Goal: Communication & Community: Share content

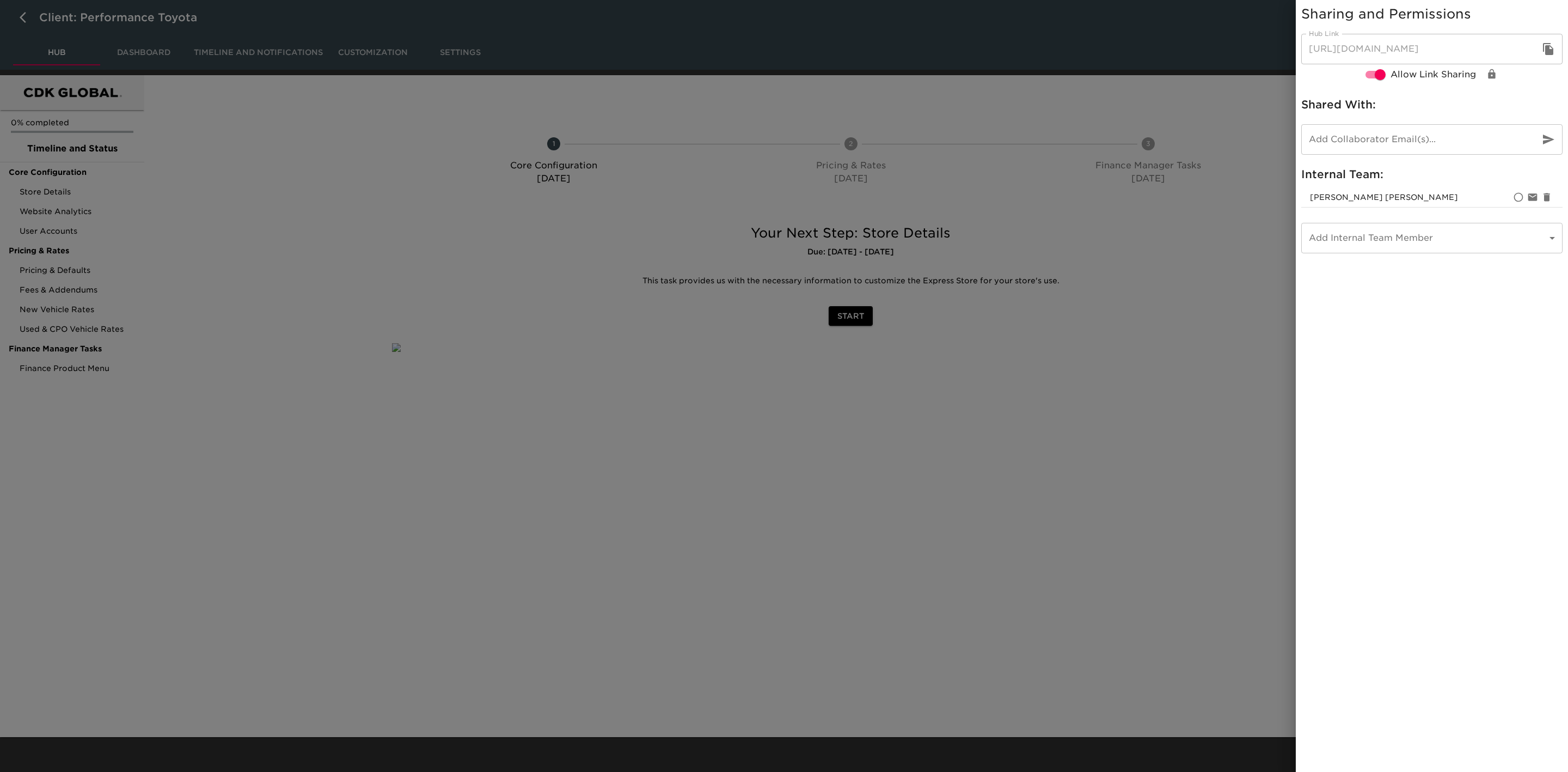
click at [372, 342] on div at bounding box center [784, 386] width 1568 height 772
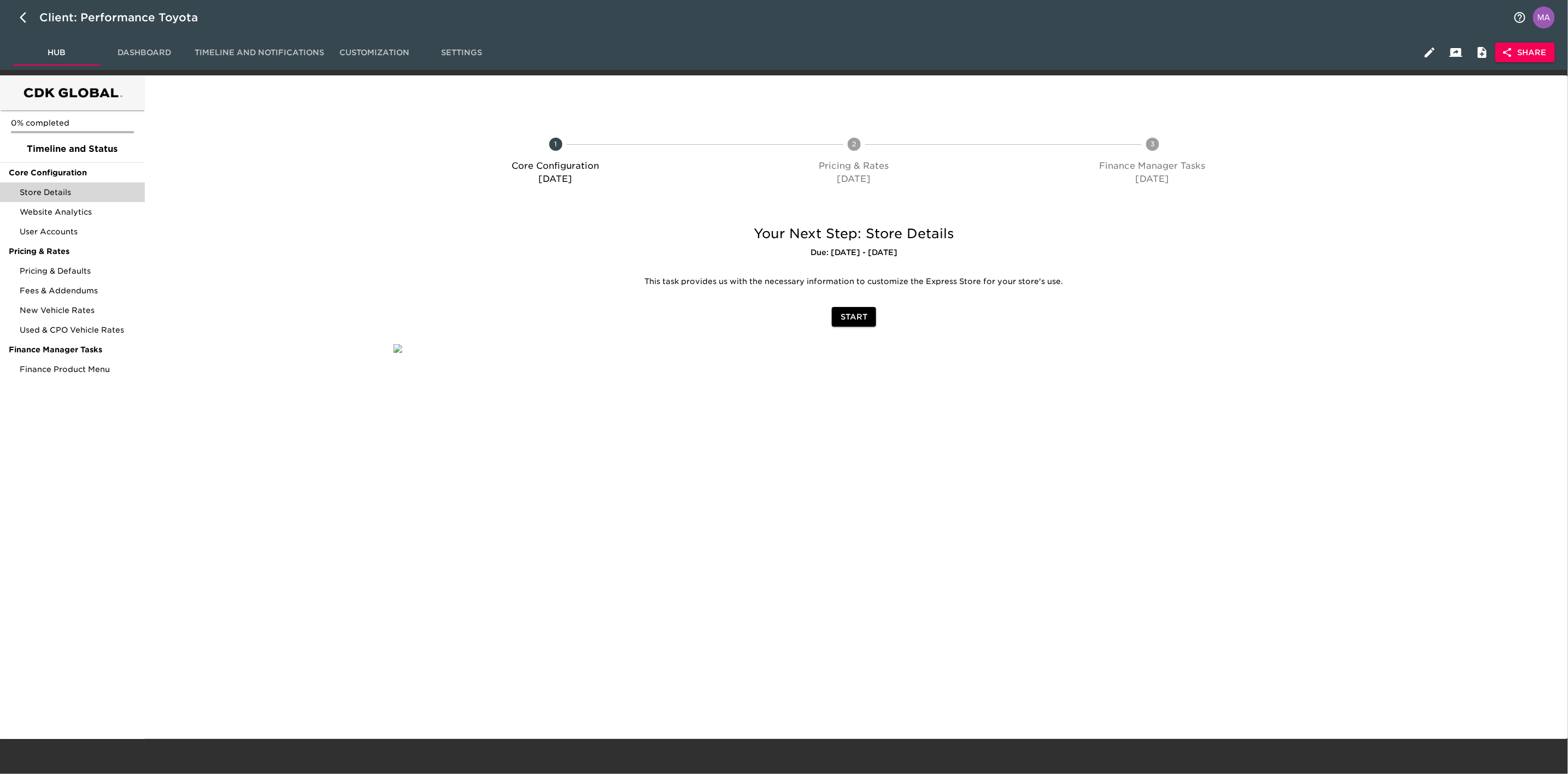
click at [82, 191] on span "Store Details" at bounding box center [77, 192] width 116 height 11
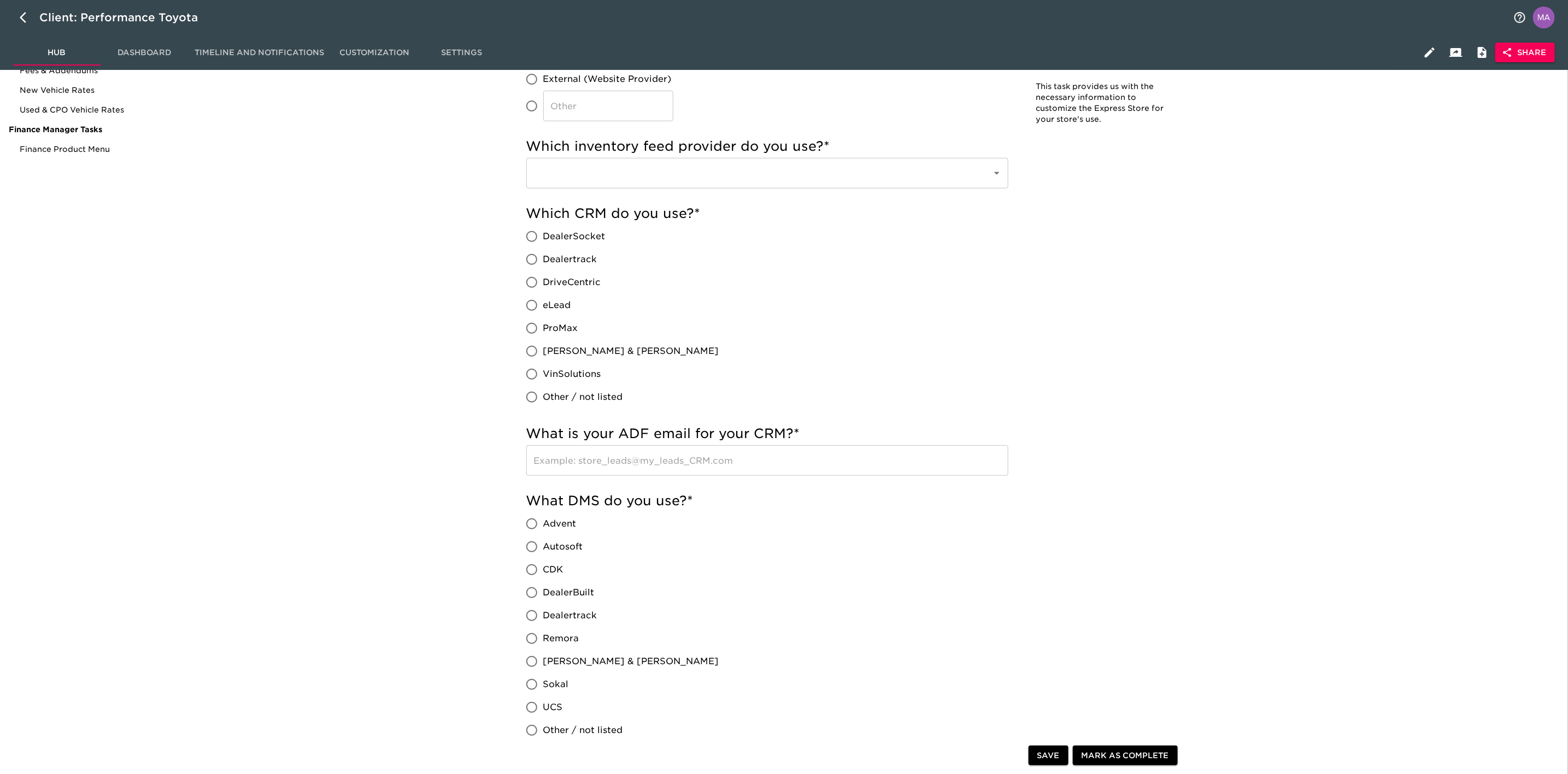
scroll to position [245, 0]
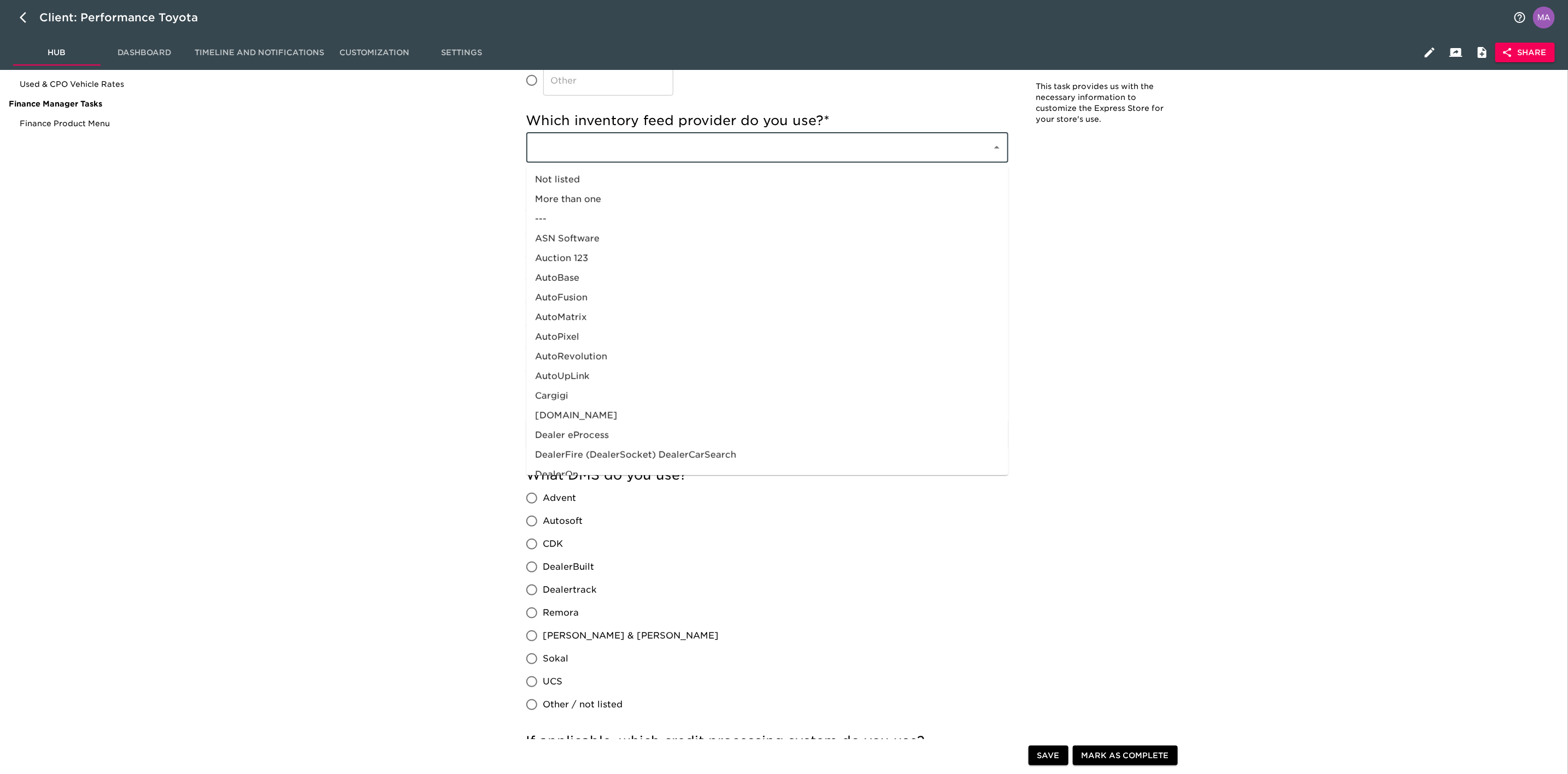
click at [703, 145] on input "text" at bounding box center [752, 147] width 442 height 21
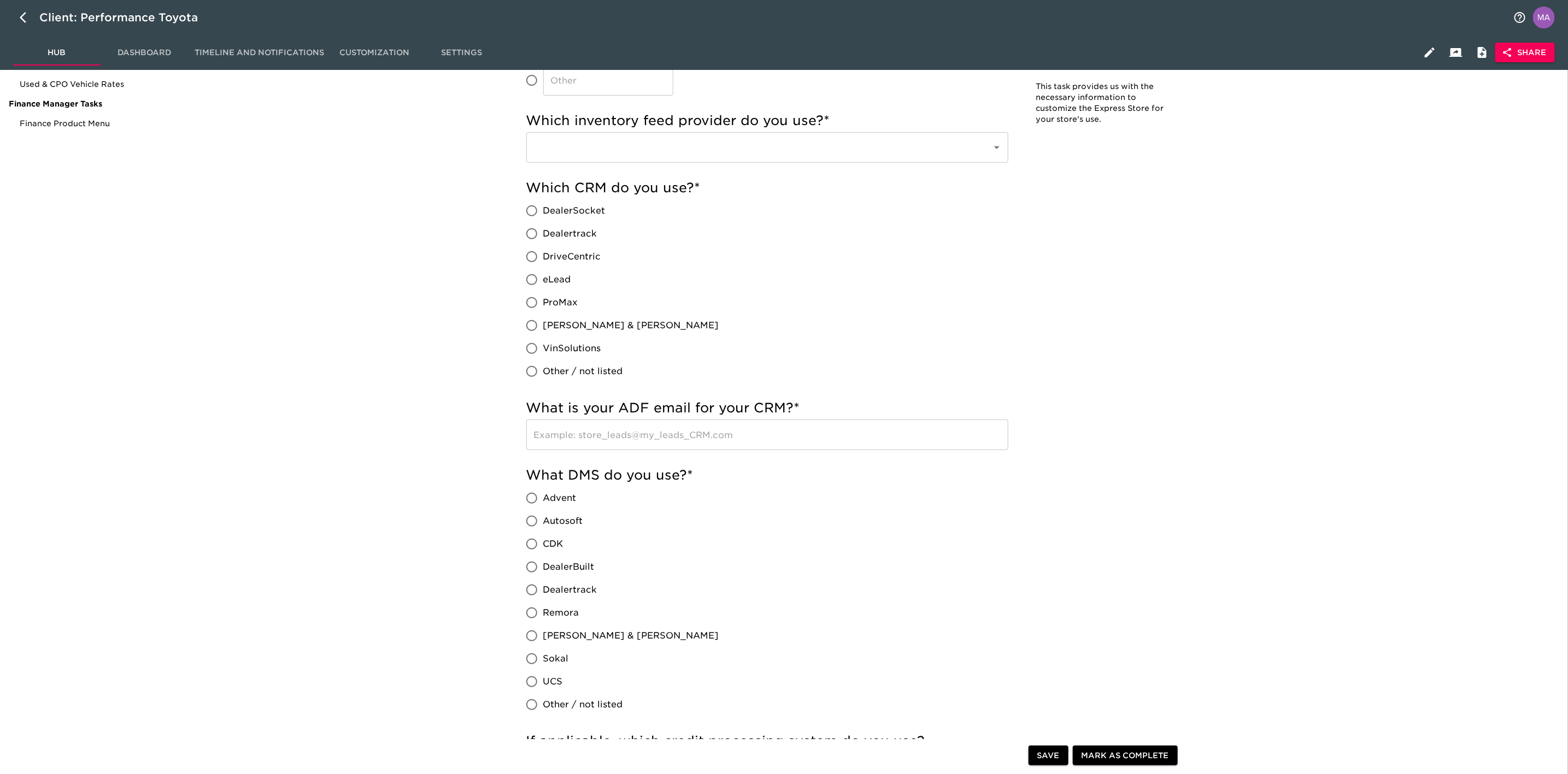
click at [532, 278] on input "eLead" at bounding box center [532, 279] width 23 height 23
radio input "true"
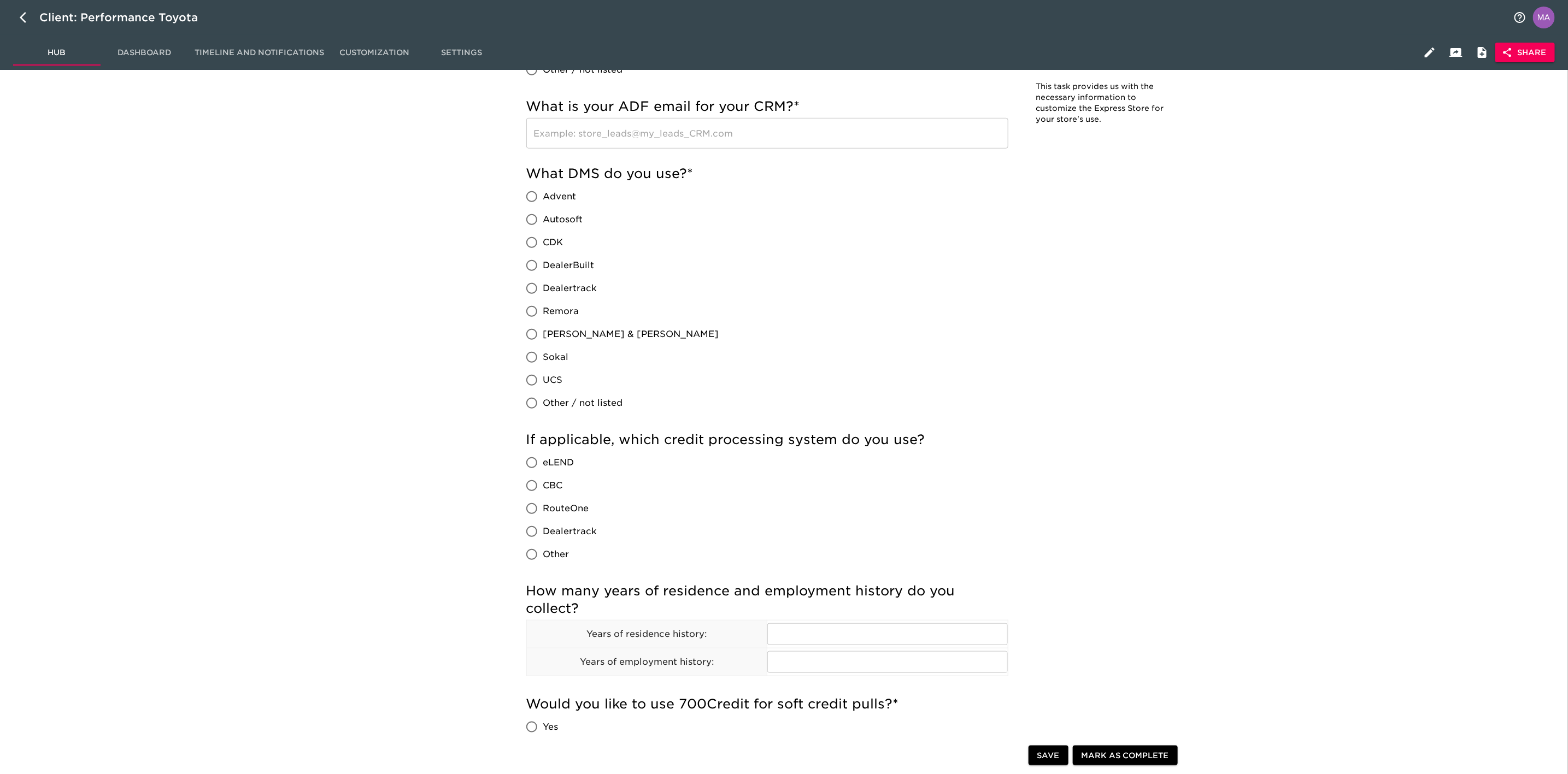
scroll to position [573, 0]
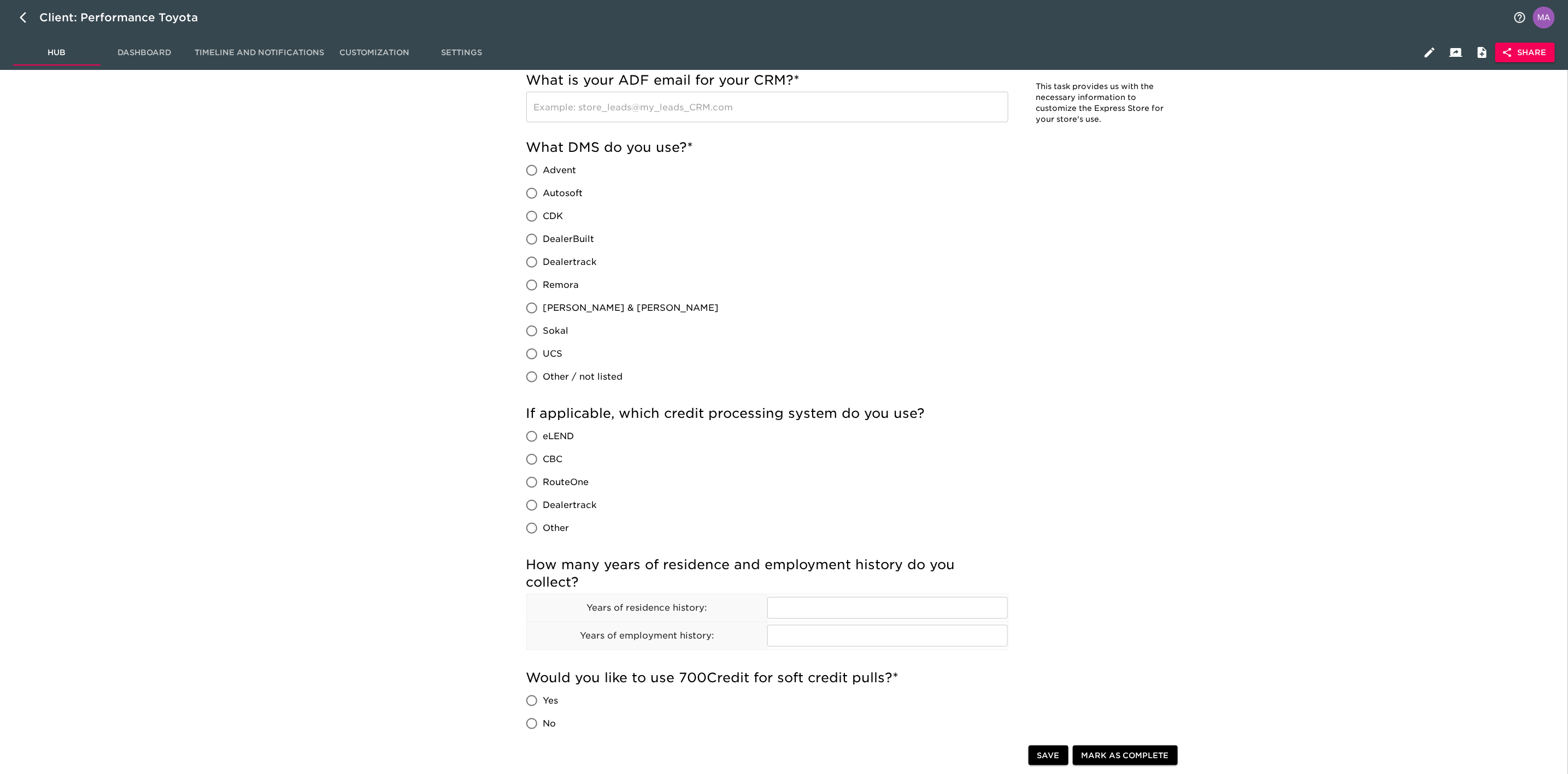
click at [527, 223] on input "CDK" at bounding box center [532, 216] width 23 height 23
radio input "true"
click at [498, 236] on div "Store Details Due [DATE] Note: This task provides us with the necessary informa…" at bounding box center [854, 703] width 1415 height 2392
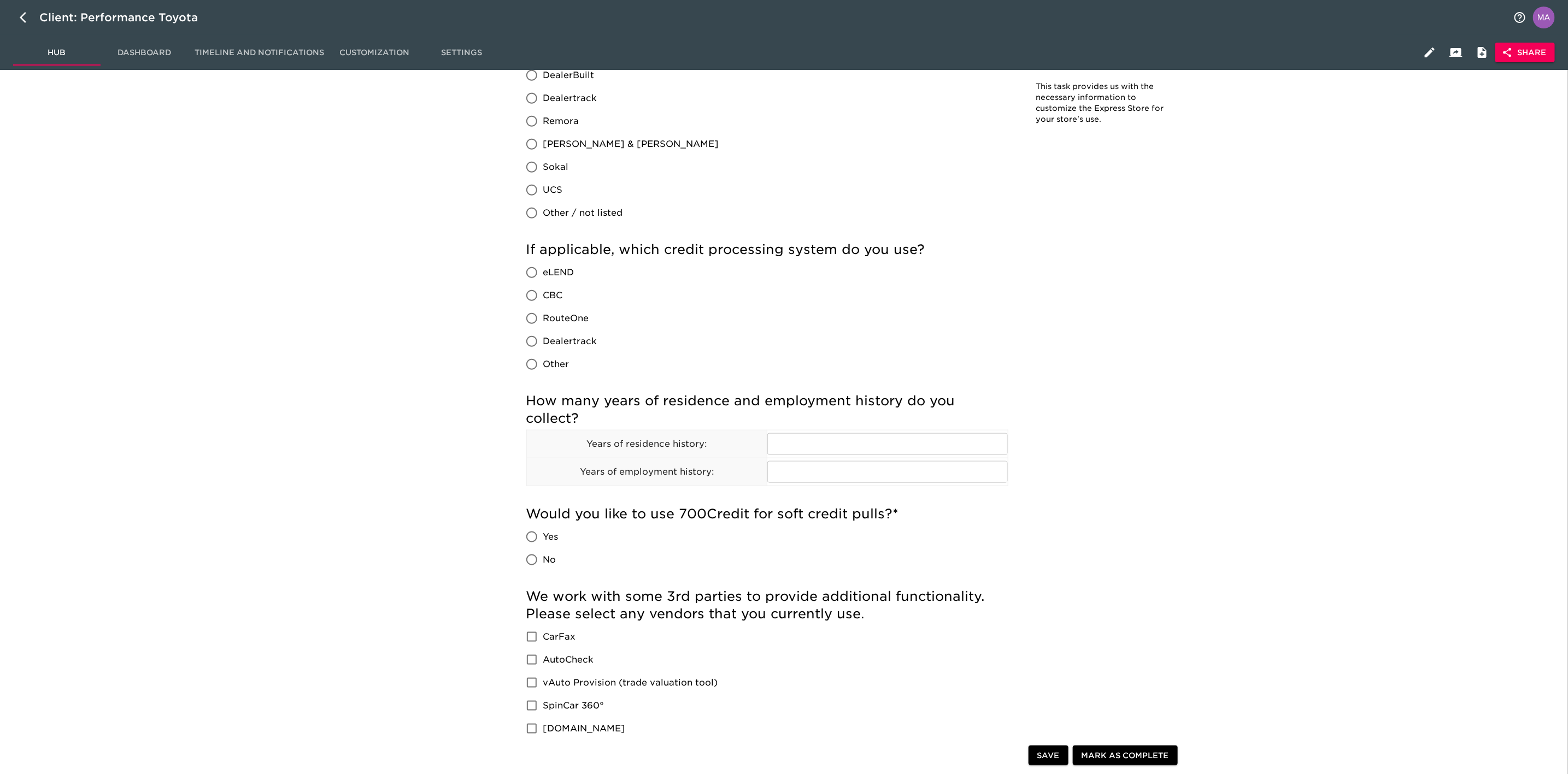
scroll to position [819, 0]
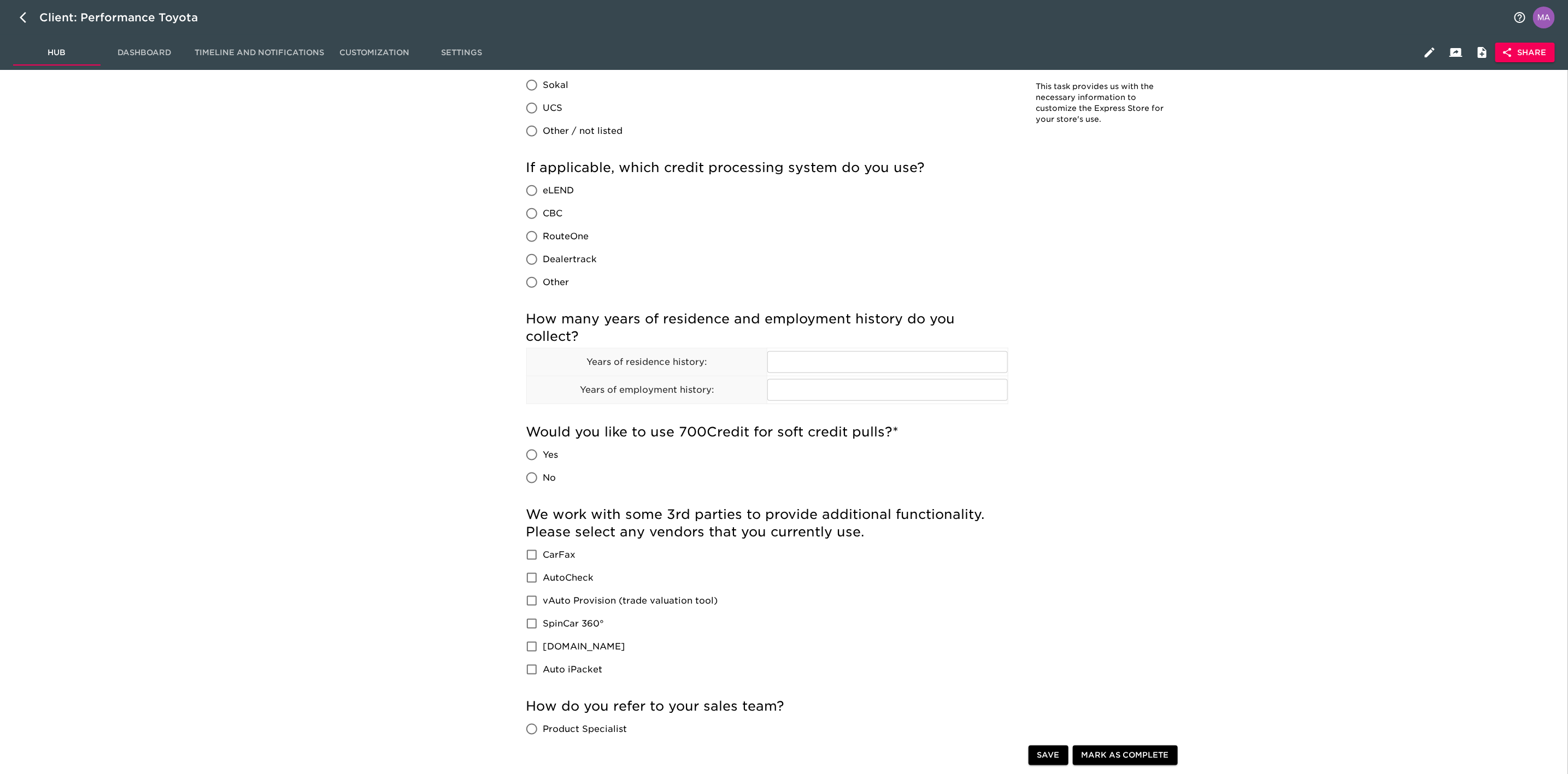
click at [534, 237] on input "RouteOne" at bounding box center [532, 236] width 23 height 23
radio input "true"
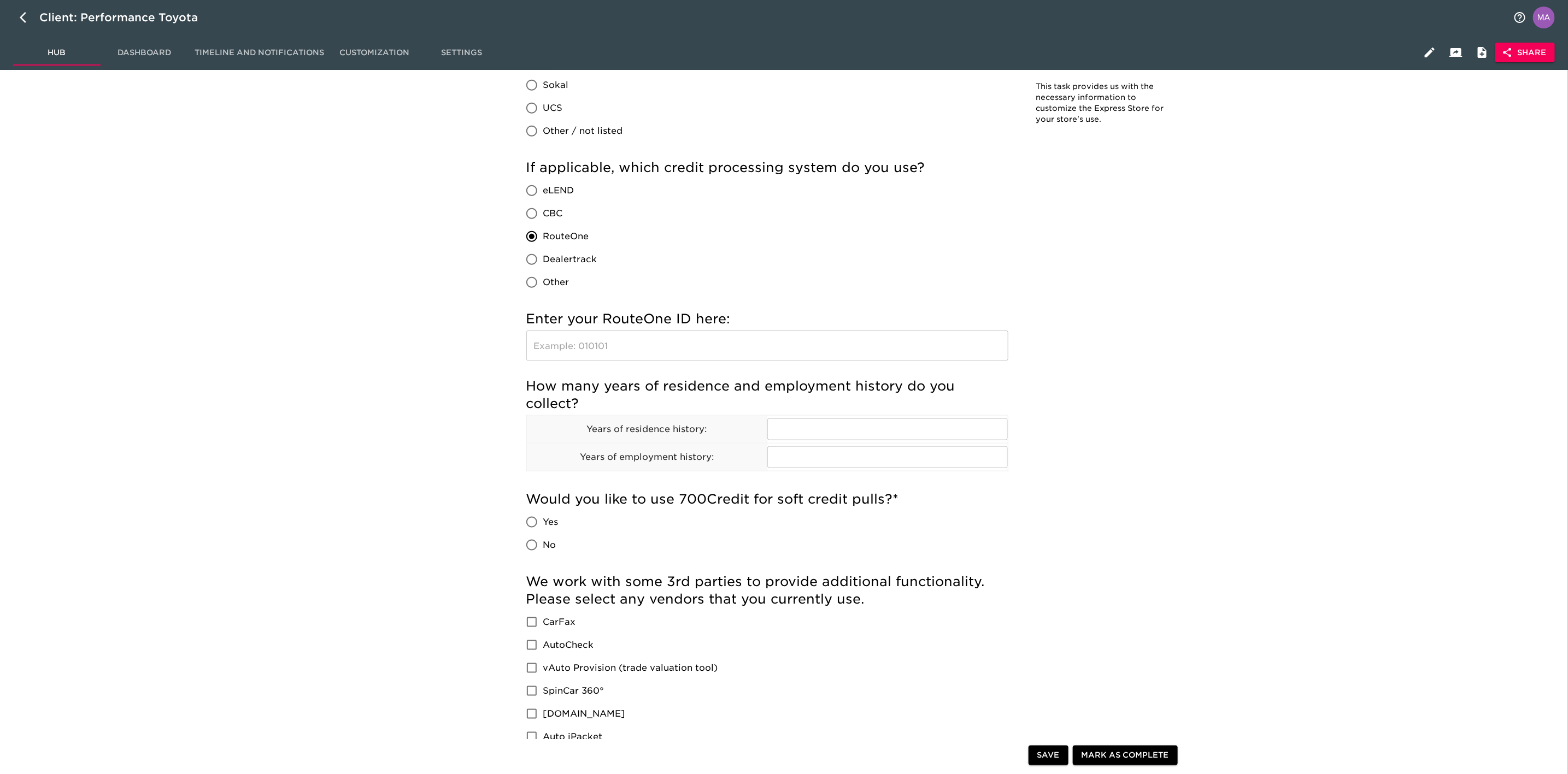
click at [532, 260] on input "Dealertrack" at bounding box center [532, 259] width 23 height 23
radio input "true"
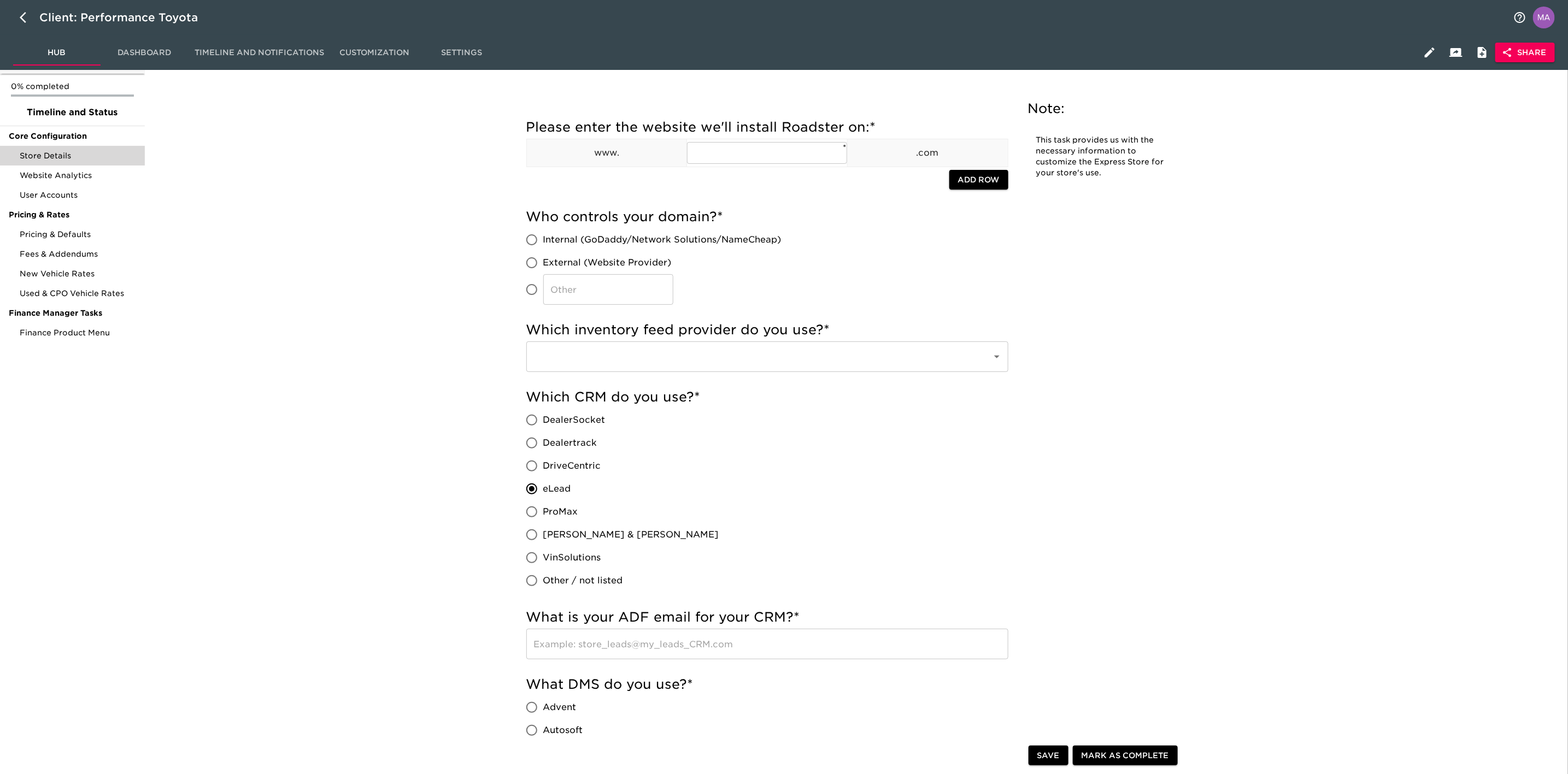
scroll to position [0, 0]
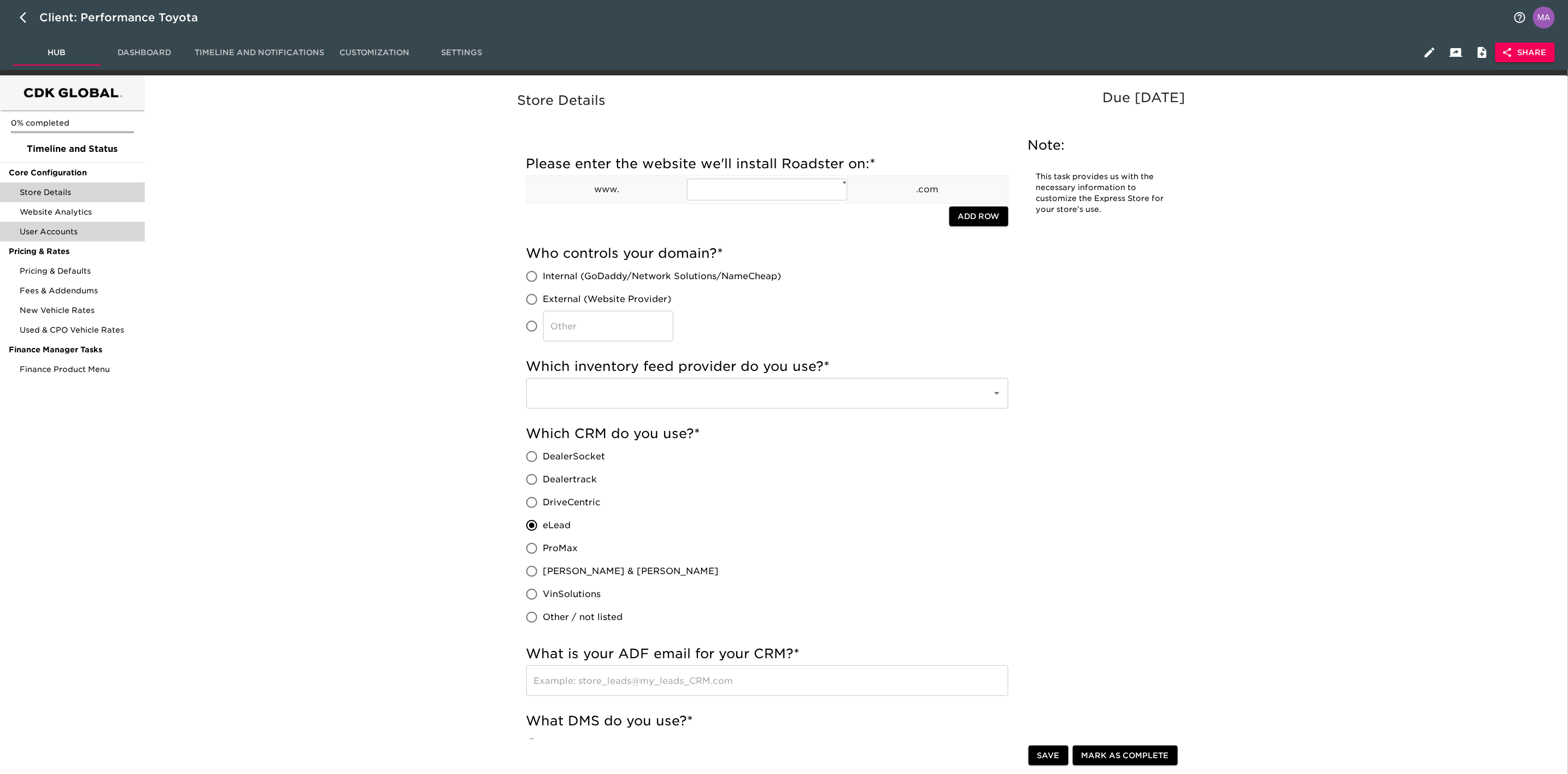
click at [79, 238] on div "User Accounts" at bounding box center [72, 231] width 145 height 19
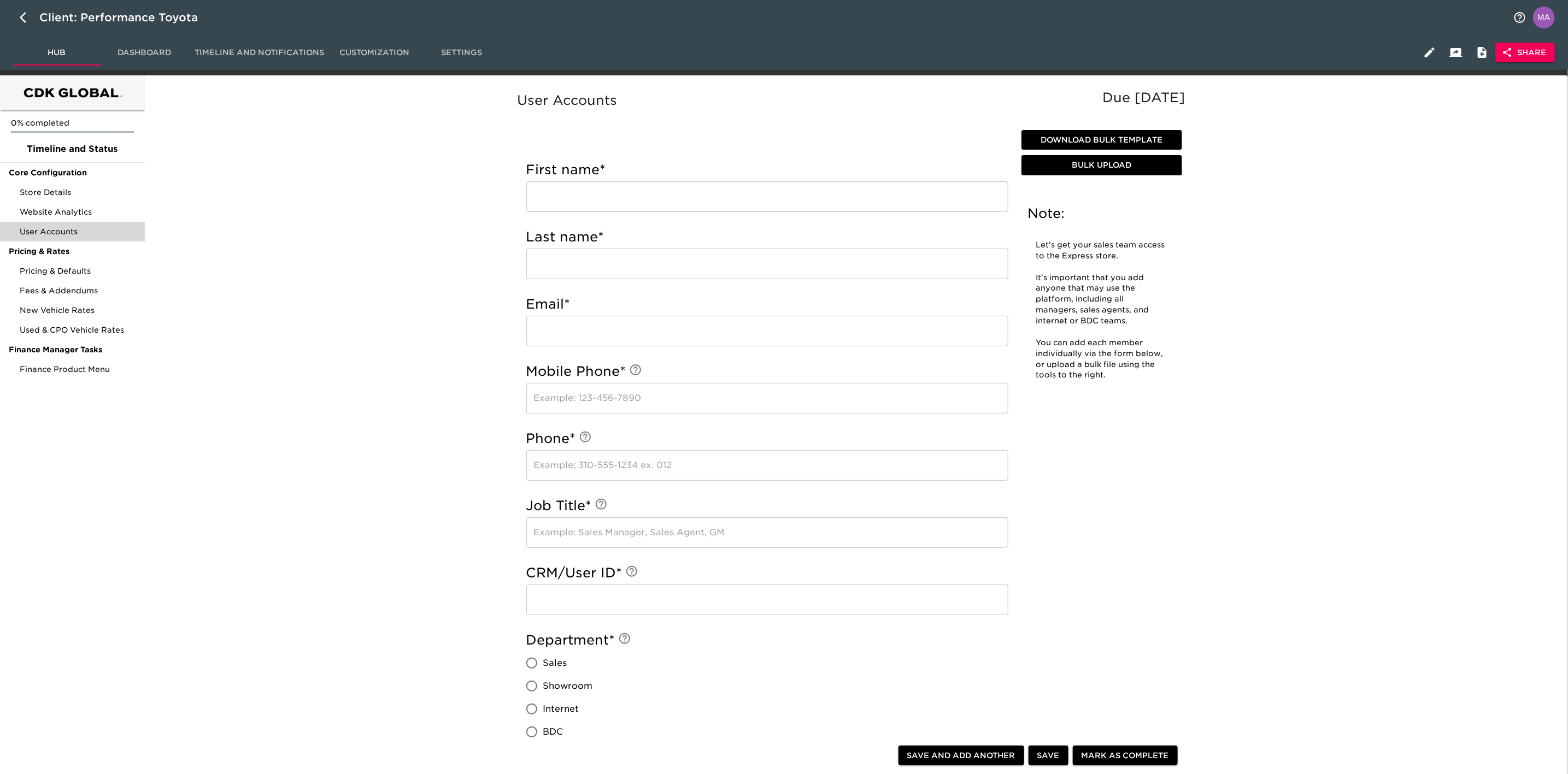
click at [269, 234] on div "User Accounts Due [DATE] Note: Let's get your sales team access to the Express …" at bounding box center [854, 624] width 1415 height 1085
click at [217, 228] on div "User Accounts Due [DATE] Note: Let's get your sales team access to the Express …" at bounding box center [854, 624] width 1415 height 1085
click at [95, 271] on span "Pricing & Defaults" at bounding box center [77, 271] width 116 height 11
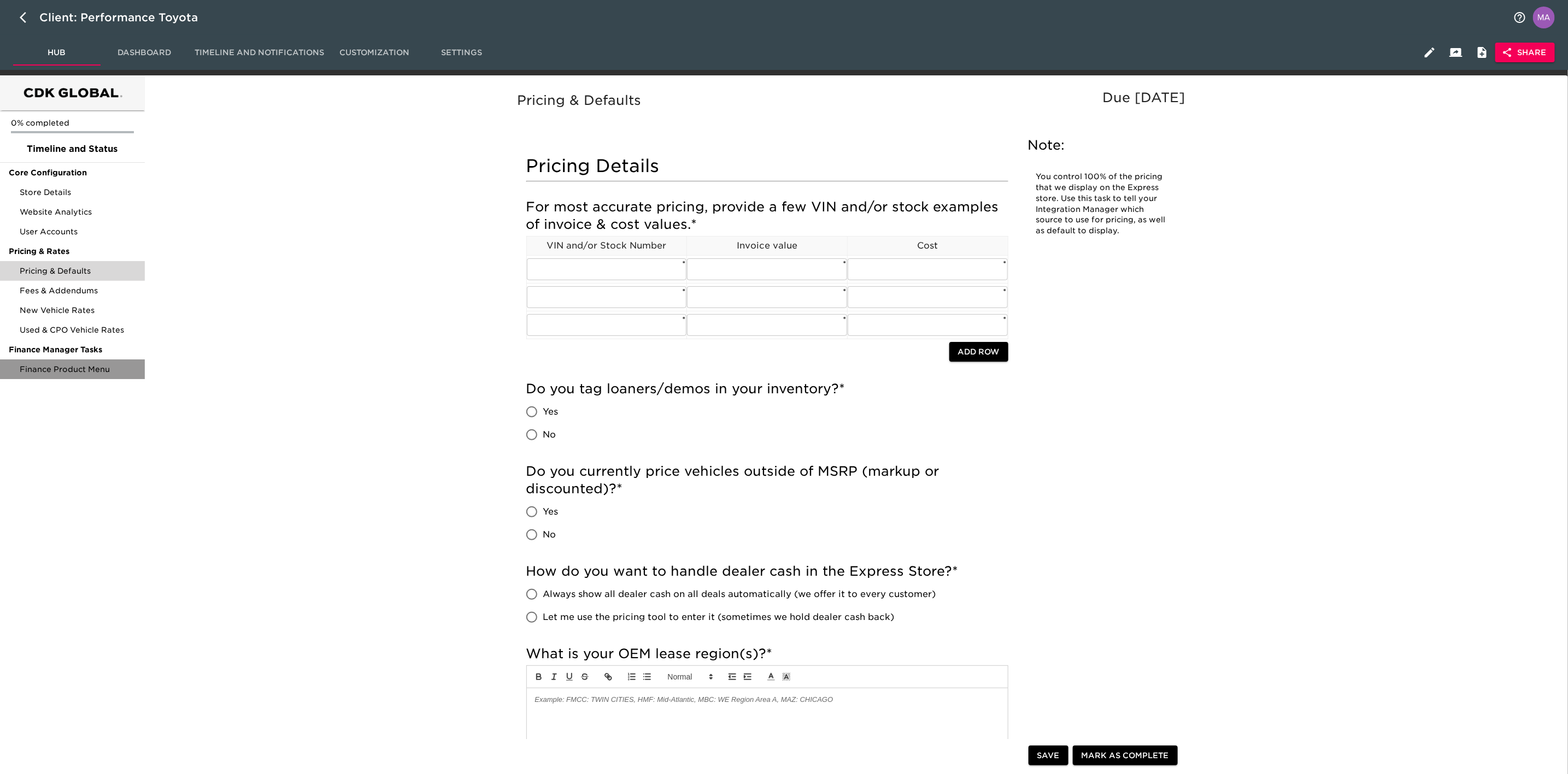
click at [89, 373] on span "Finance Product Menu" at bounding box center [77, 369] width 116 height 11
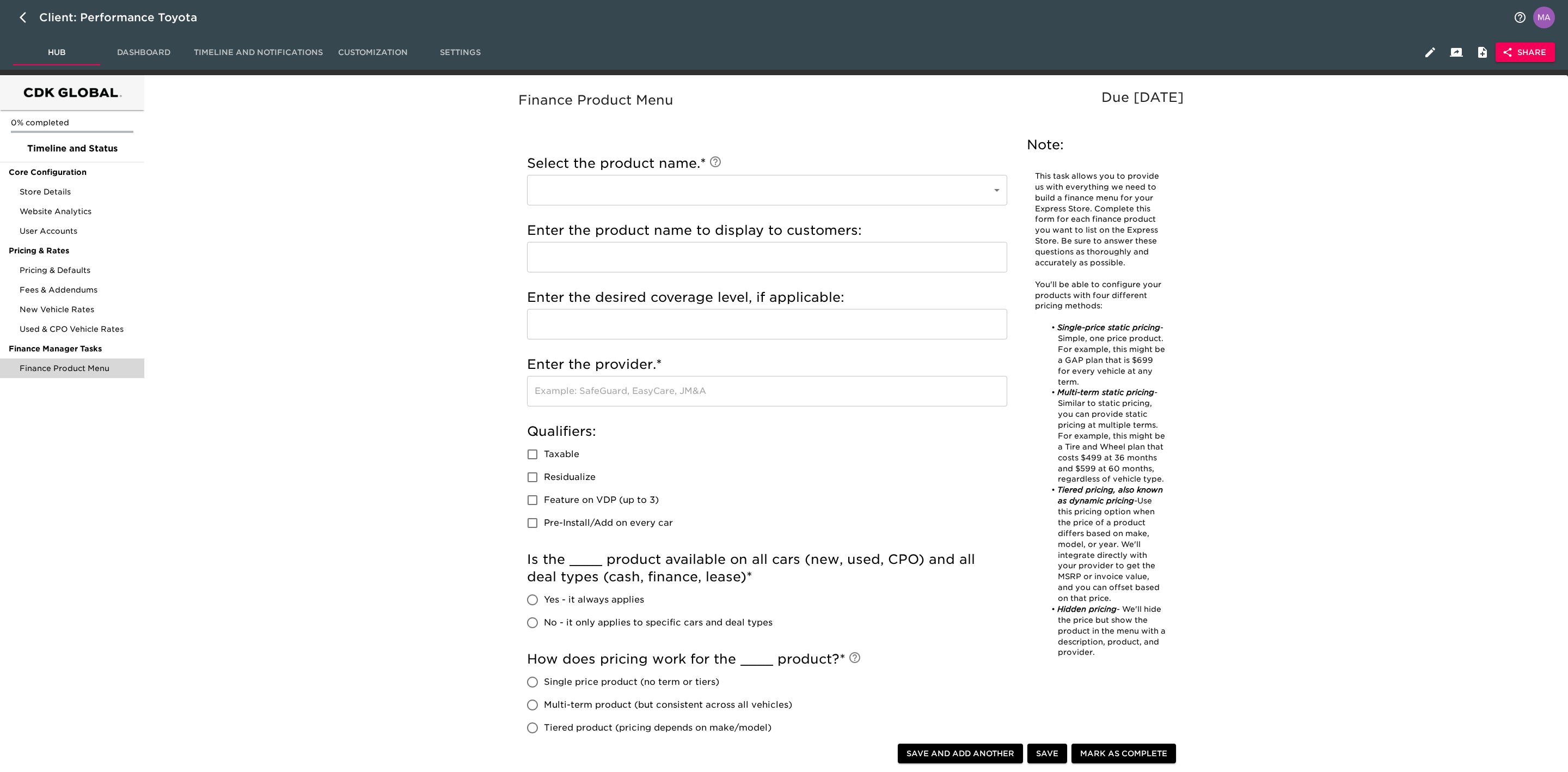
click at [607, 182] on body "Client: Performance Toyota Hub Dashboard Timeline and Notifications Customizati…" at bounding box center [784, 557] width 1568 height 1115
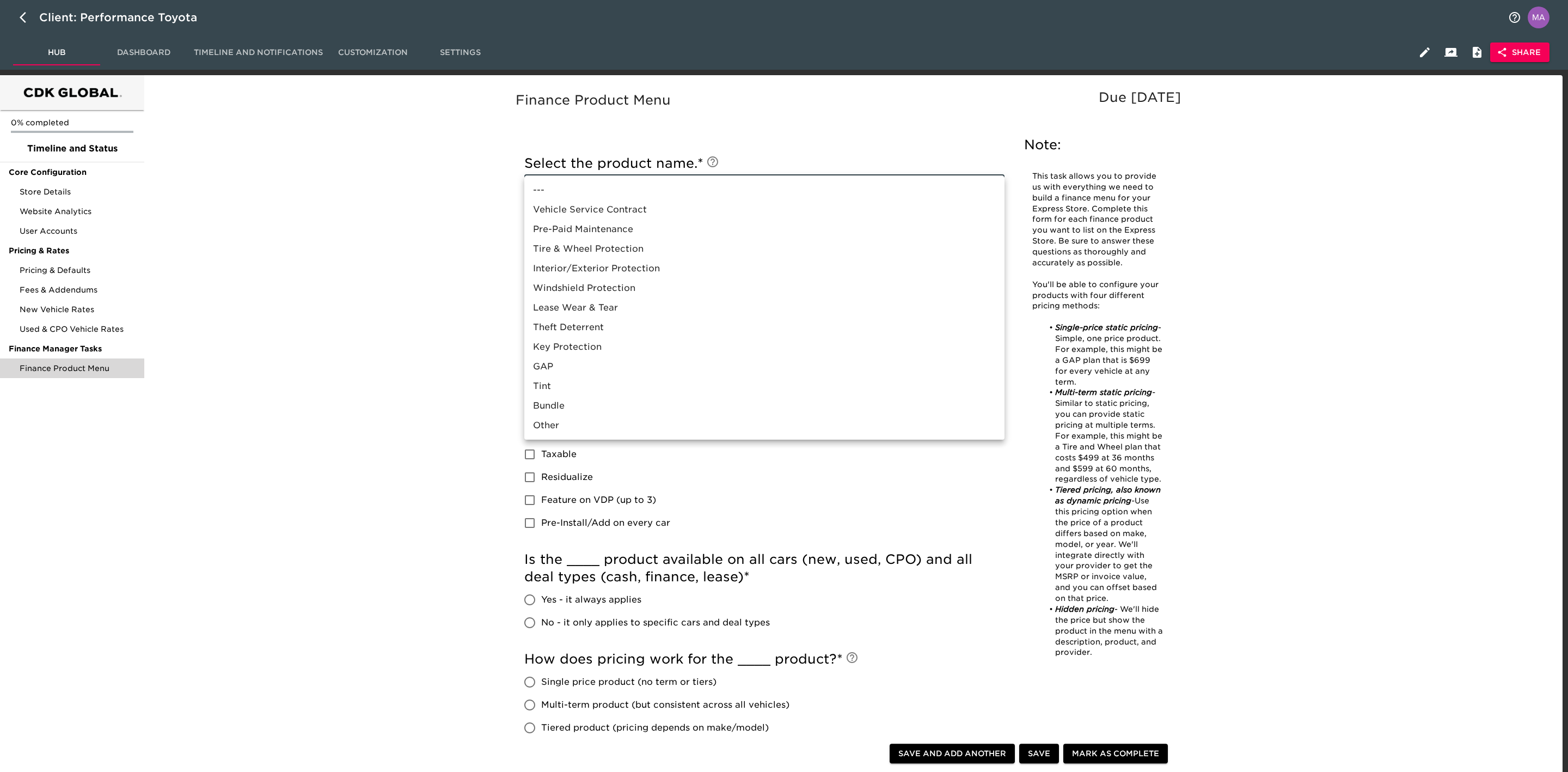
click at [427, 317] on div at bounding box center [784, 386] width 1568 height 772
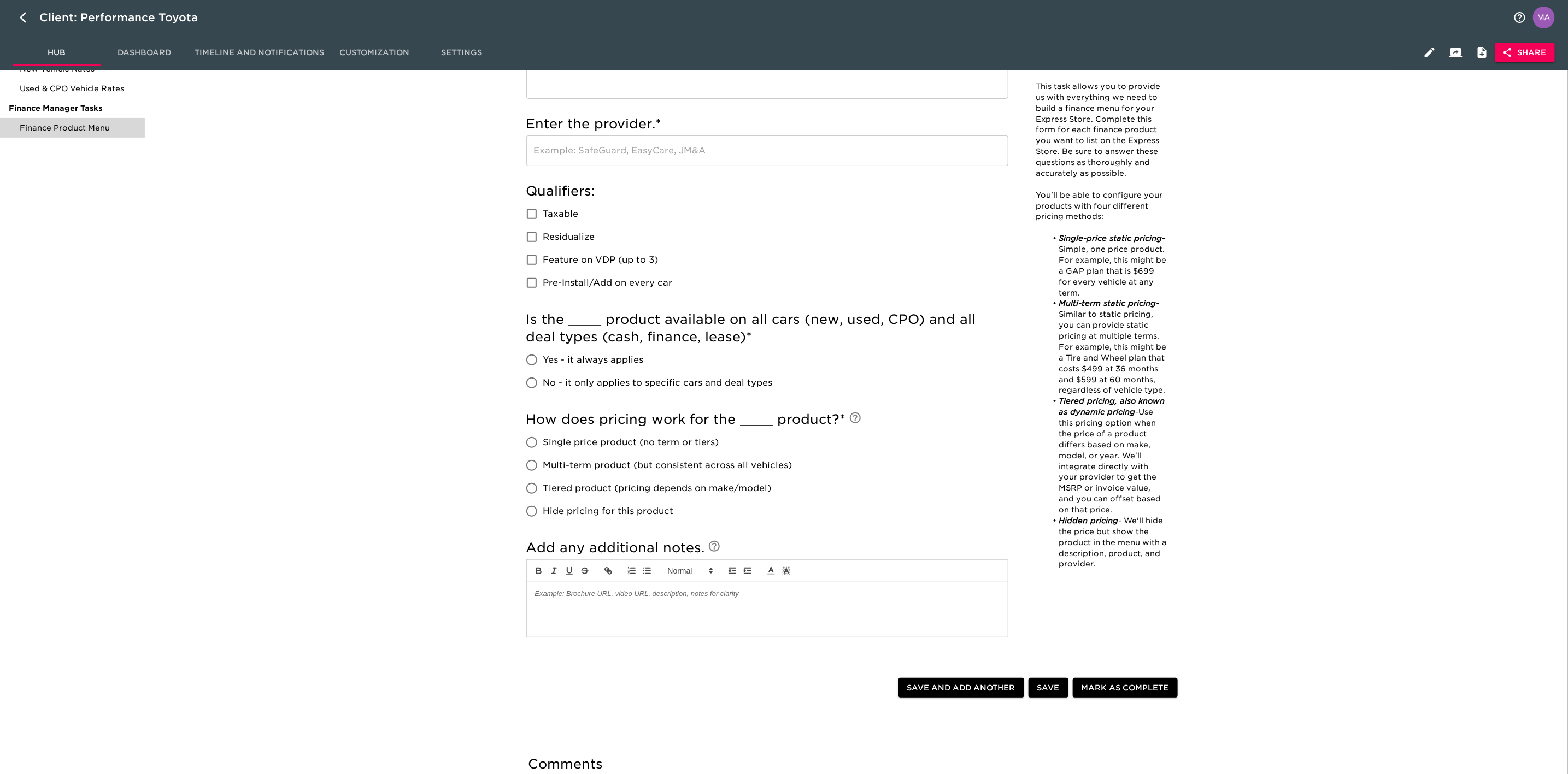
scroll to position [245, 0]
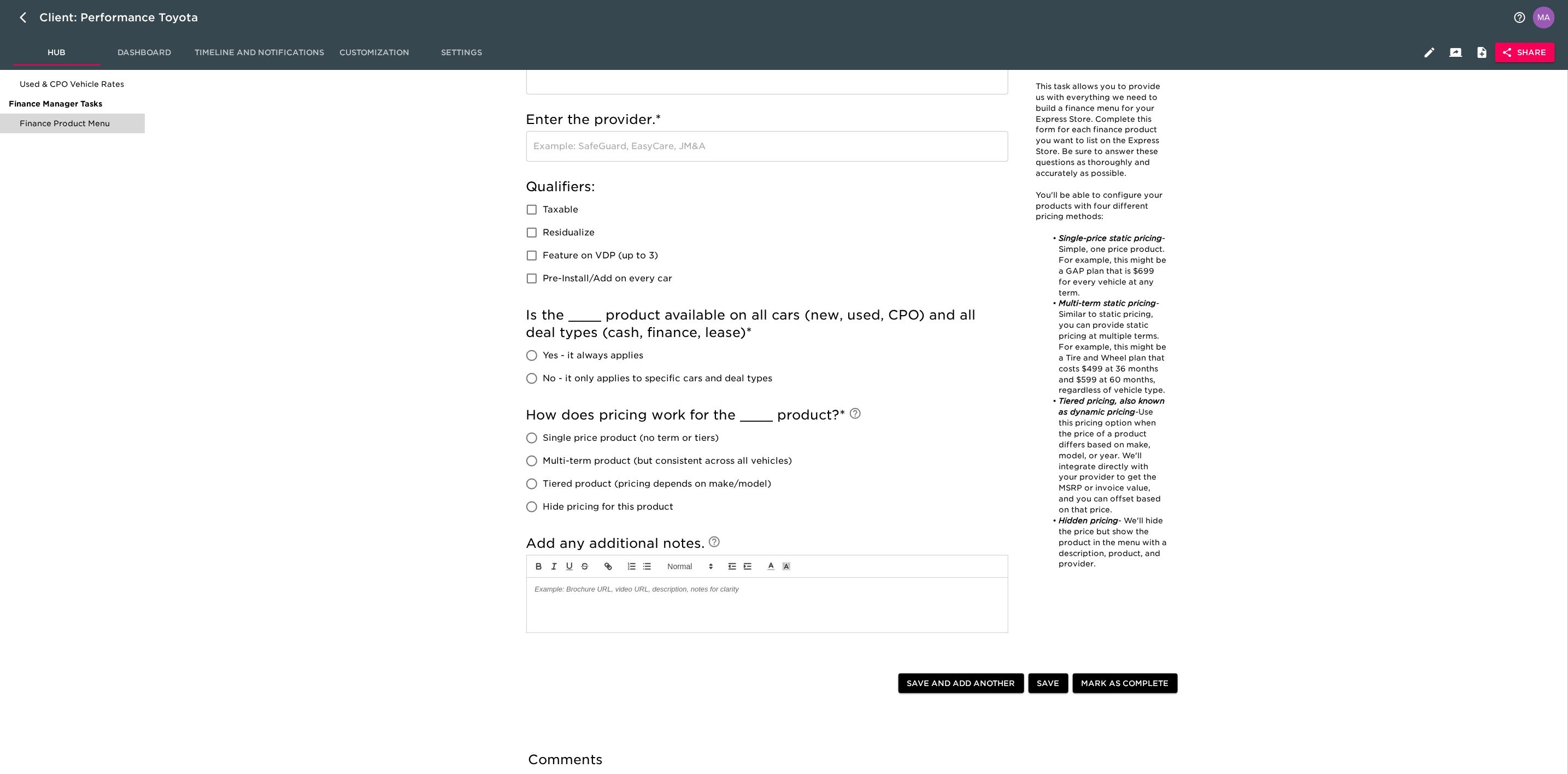
click at [543, 377] on input "No - it only applies to specific cars and deal types" at bounding box center [532, 378] width 23 height 23
radio input "true"
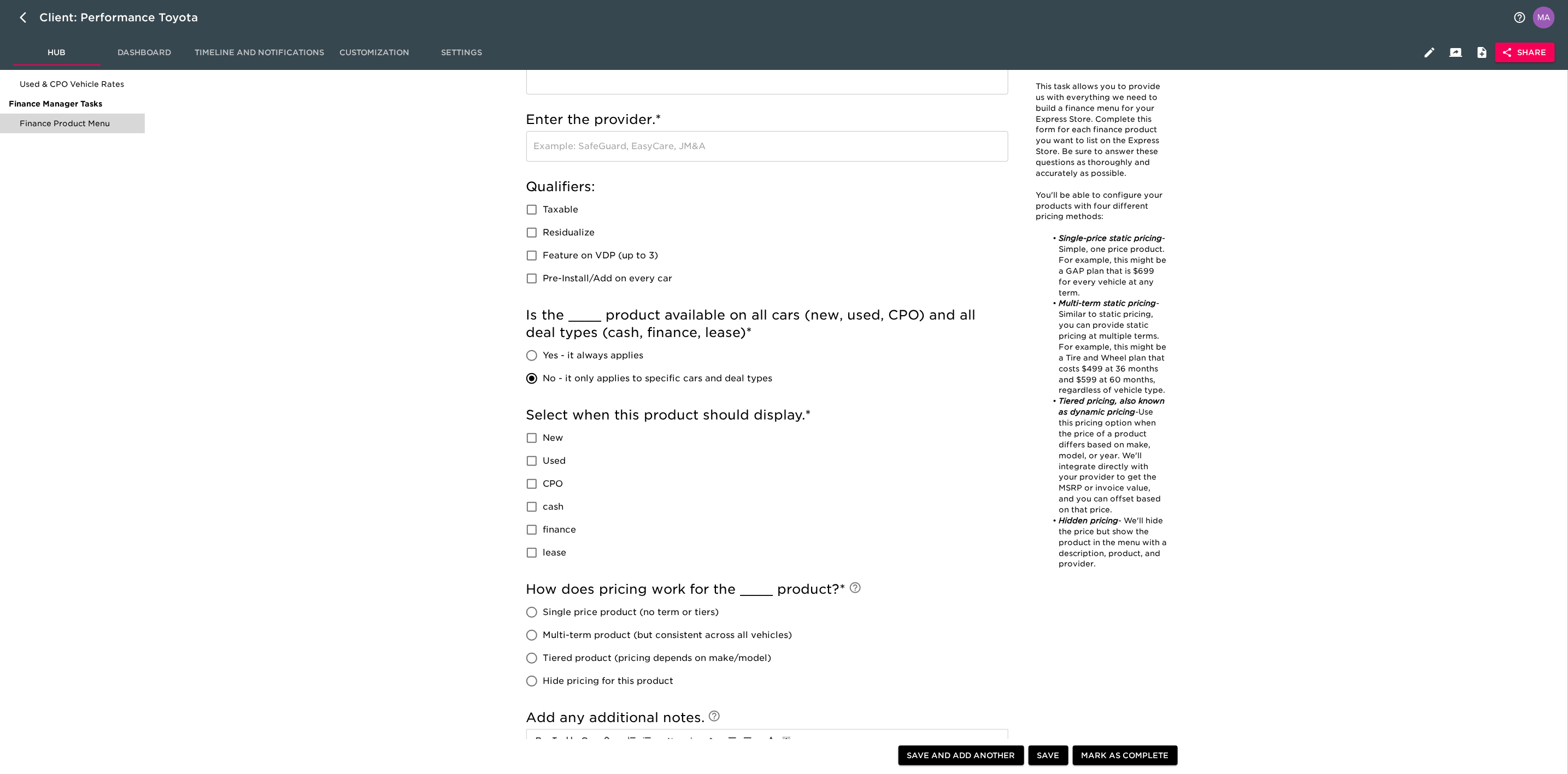
scroll to position [328, 0]
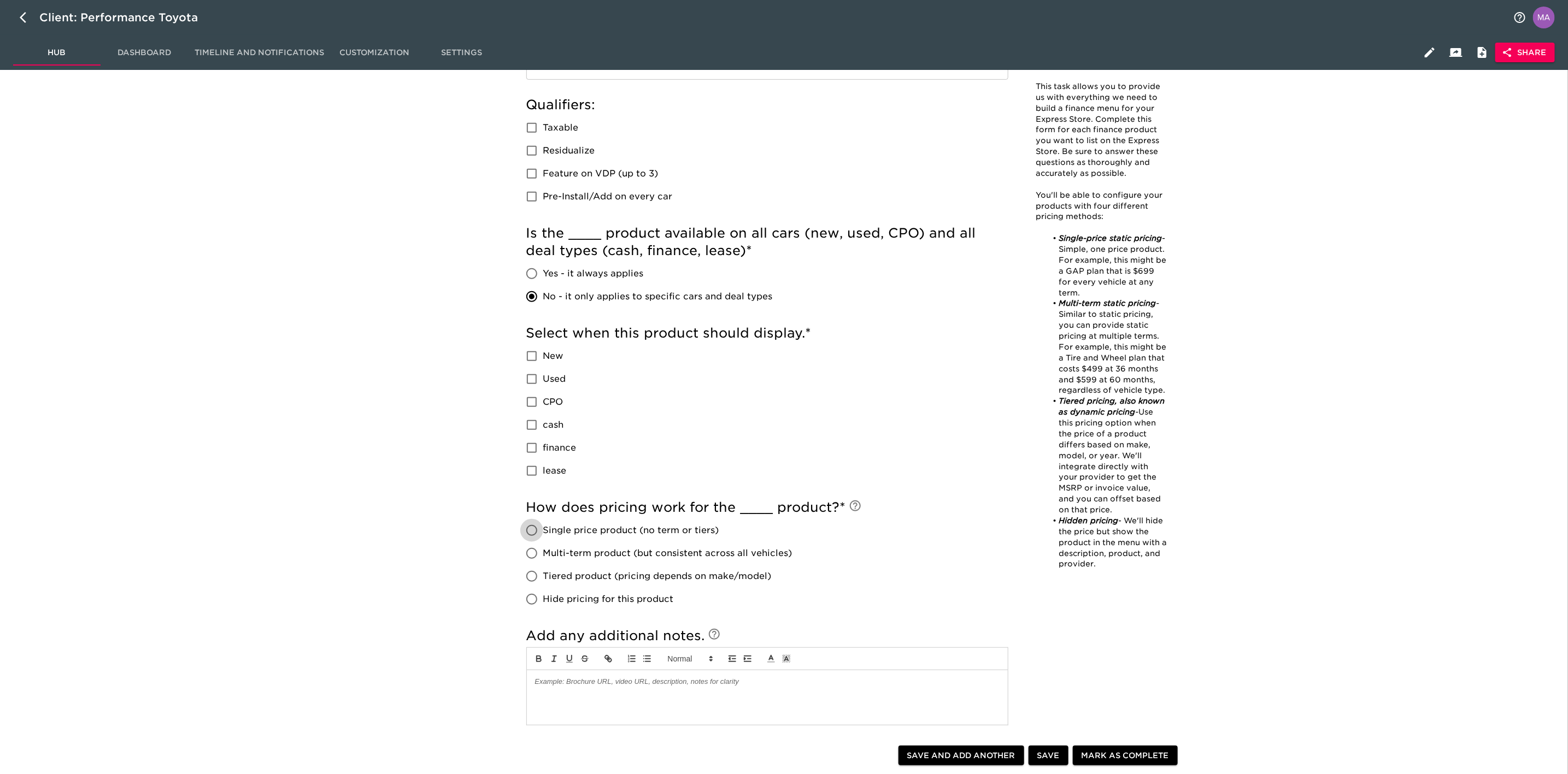
click at [534, 531] on input "Single price product (no term or tiers)" at bounding box center [532, 529] width 23 height 23
radio input "true"
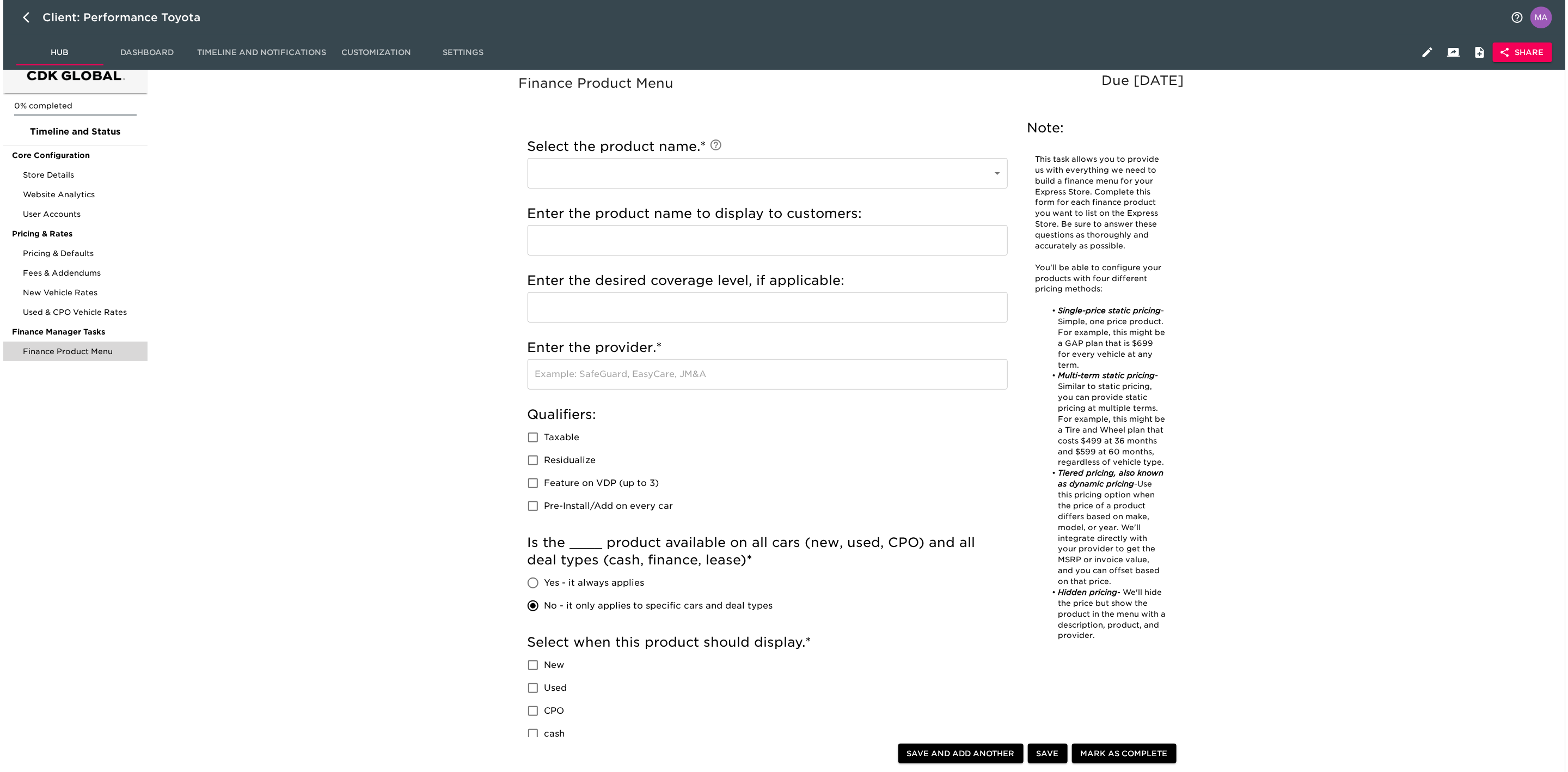
scroll to position [0, 0]
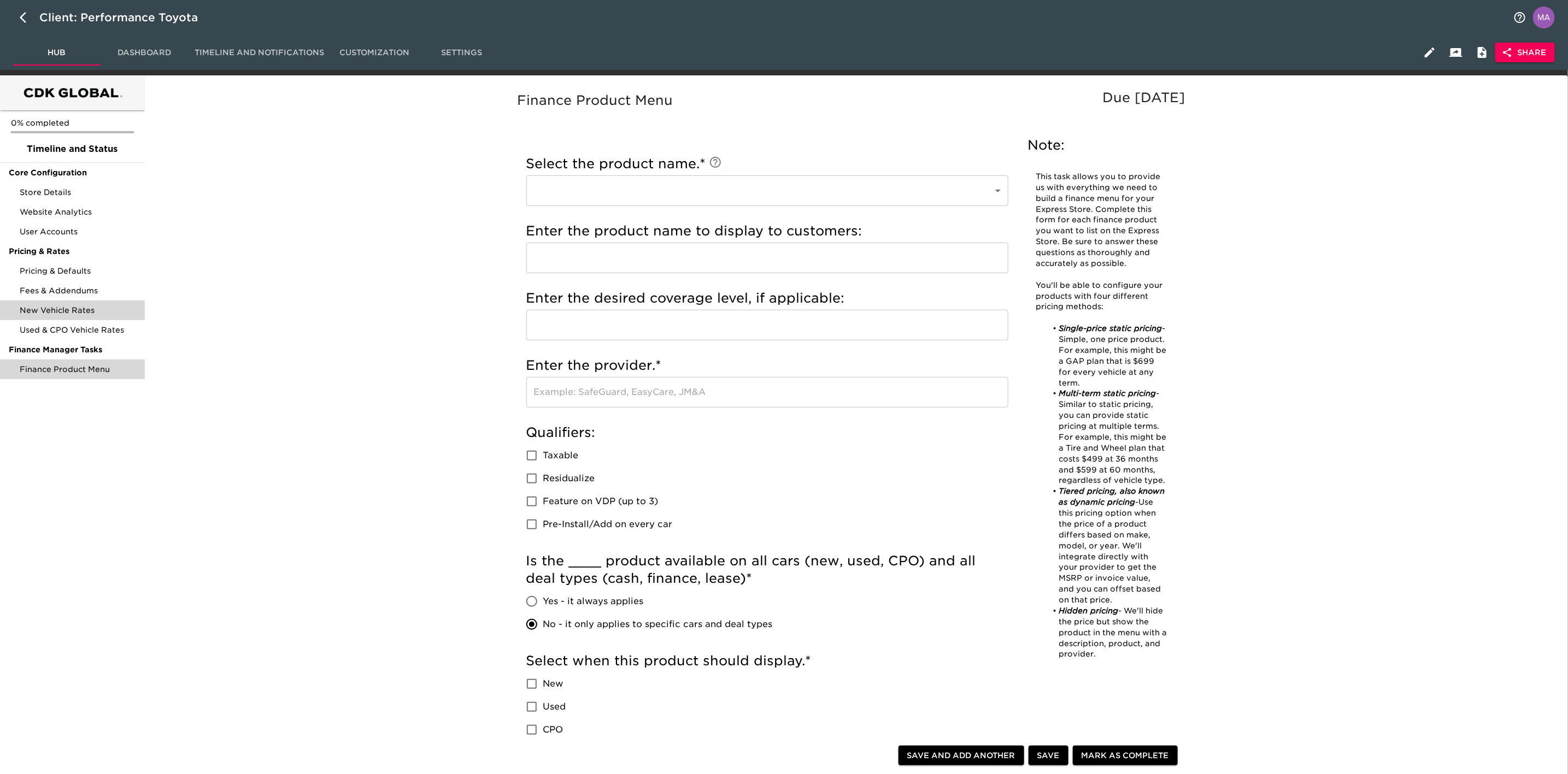
click at [53, 305] on span "New Vehicle Rates" at bounding box center [77, 311] width 116 height 11
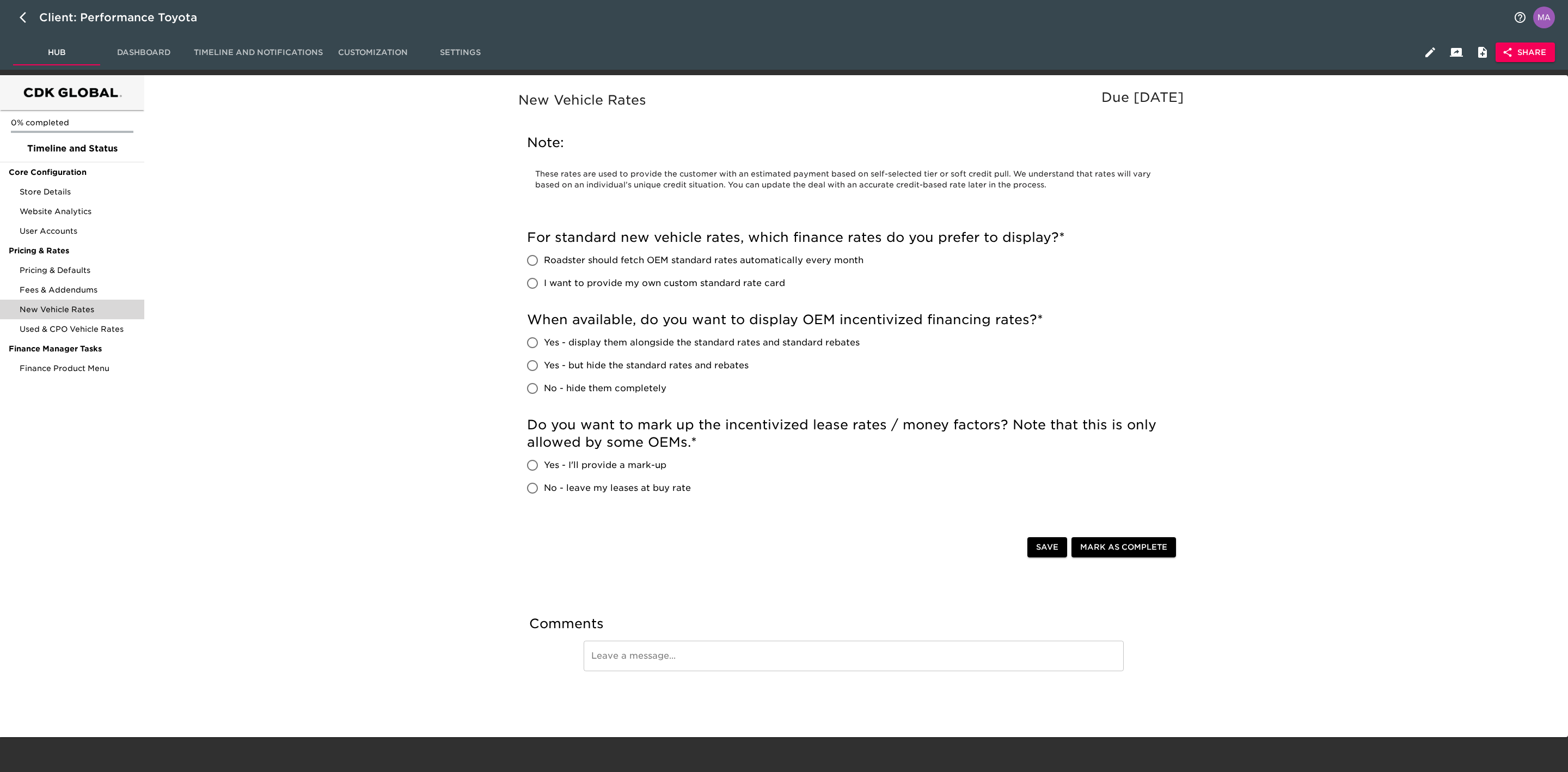
click at [1269, 620] on div "New Vehicle Rates Due [DATE] Note: These rates are used to provide the customer…" at bounding box center [854, 401] width 1415 height 640
click at [409, 357] on div "New Vehicle Rates Due [DATE] Note: These rates are used to provide the customer…" at bounding box center [854, 401] width 1415 height 640
click at [402, 283] on div "New Vehicle Rates Due [DATE] Note: These rates are used to provide the customer…" at bounding box center [854, 401] width 1415 height 640
click at [1526, 58] on span "Share" at bounding box center [1526, 52] width 42 height 14
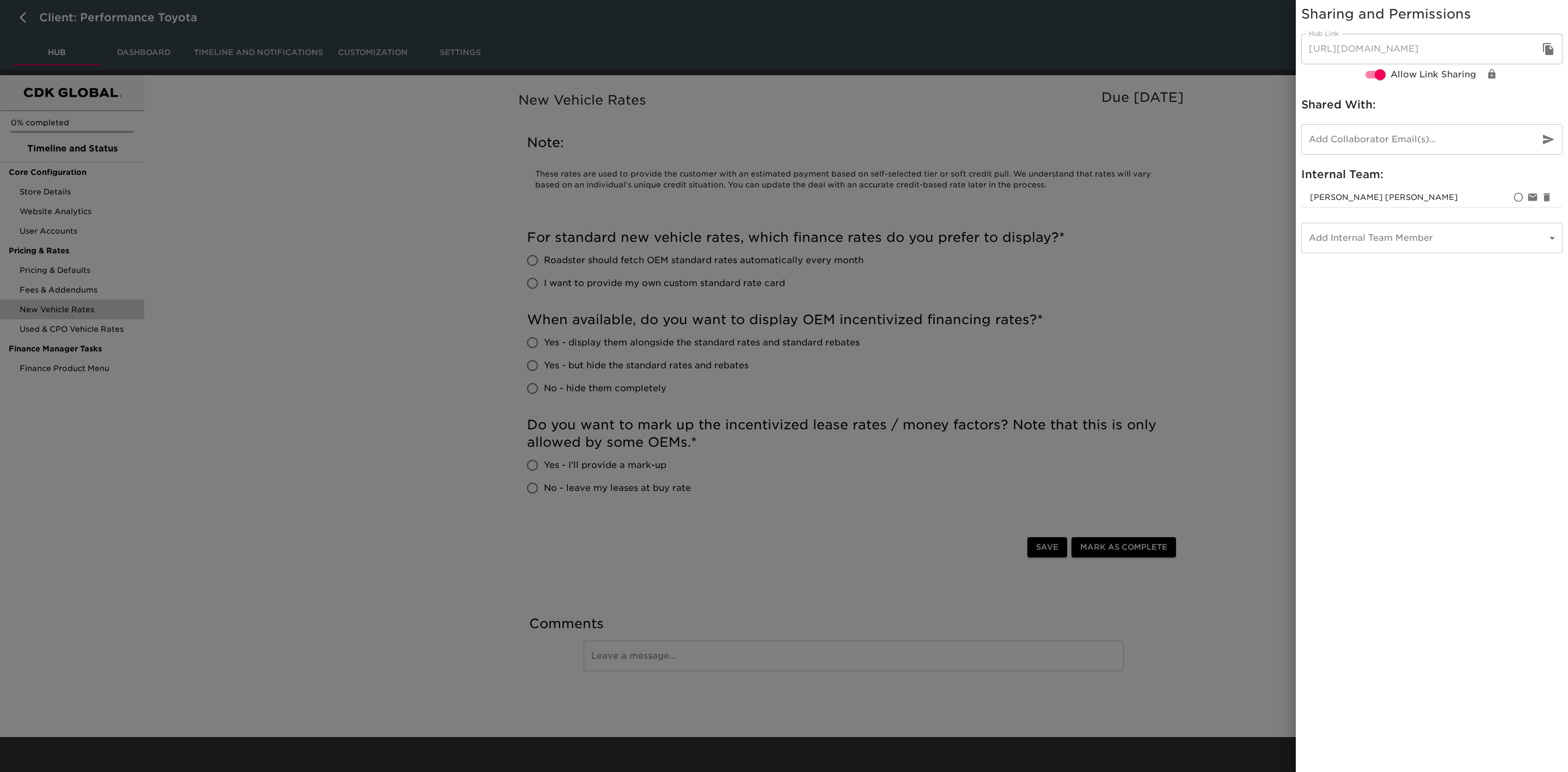
click at [374, 196] on div at bounding box center [784, 386] width 1568 height 772
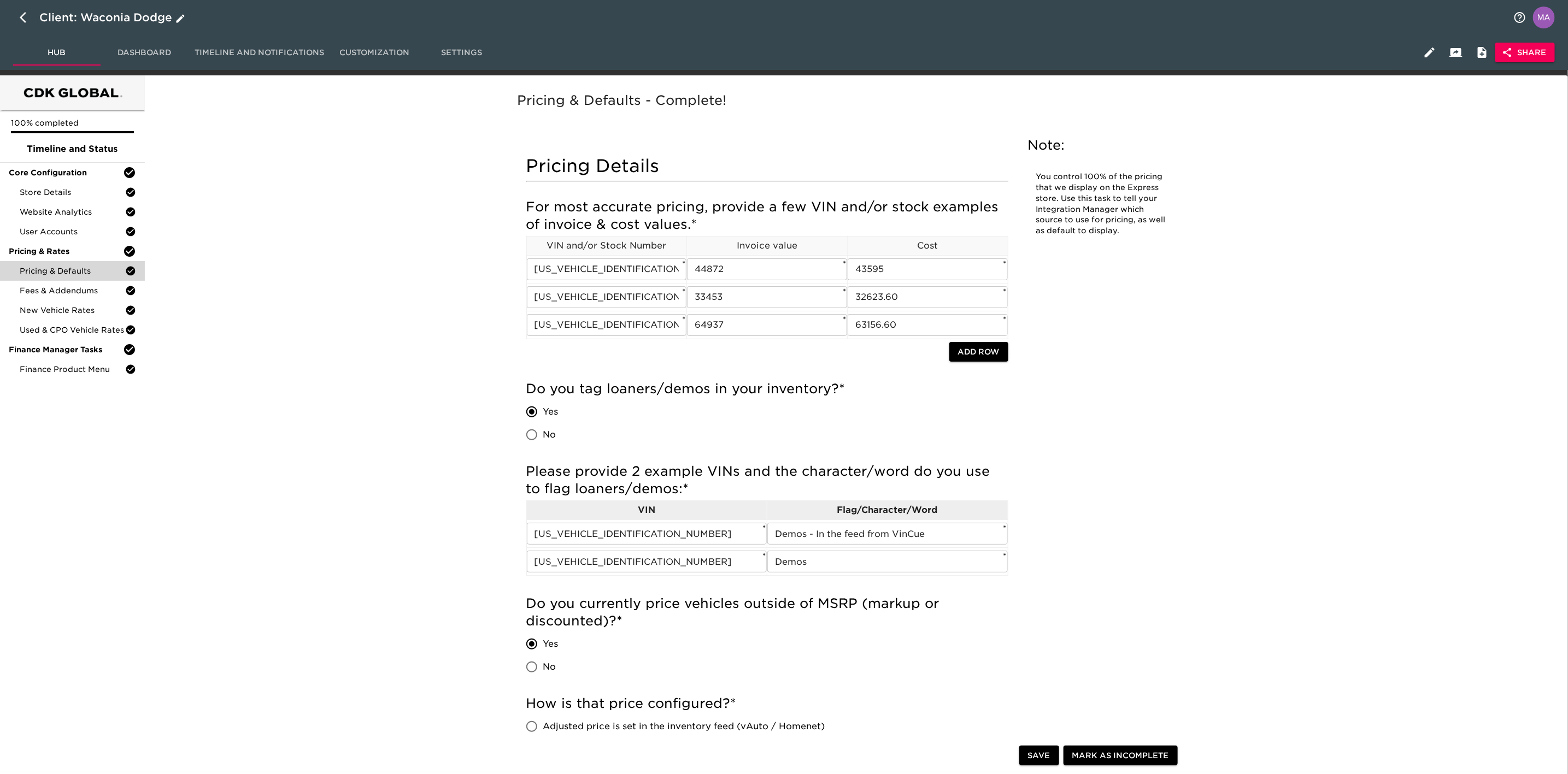
click at [23, 14] on icon "button" at bounding box center [26, 17] width 13 height 13
select select "10"
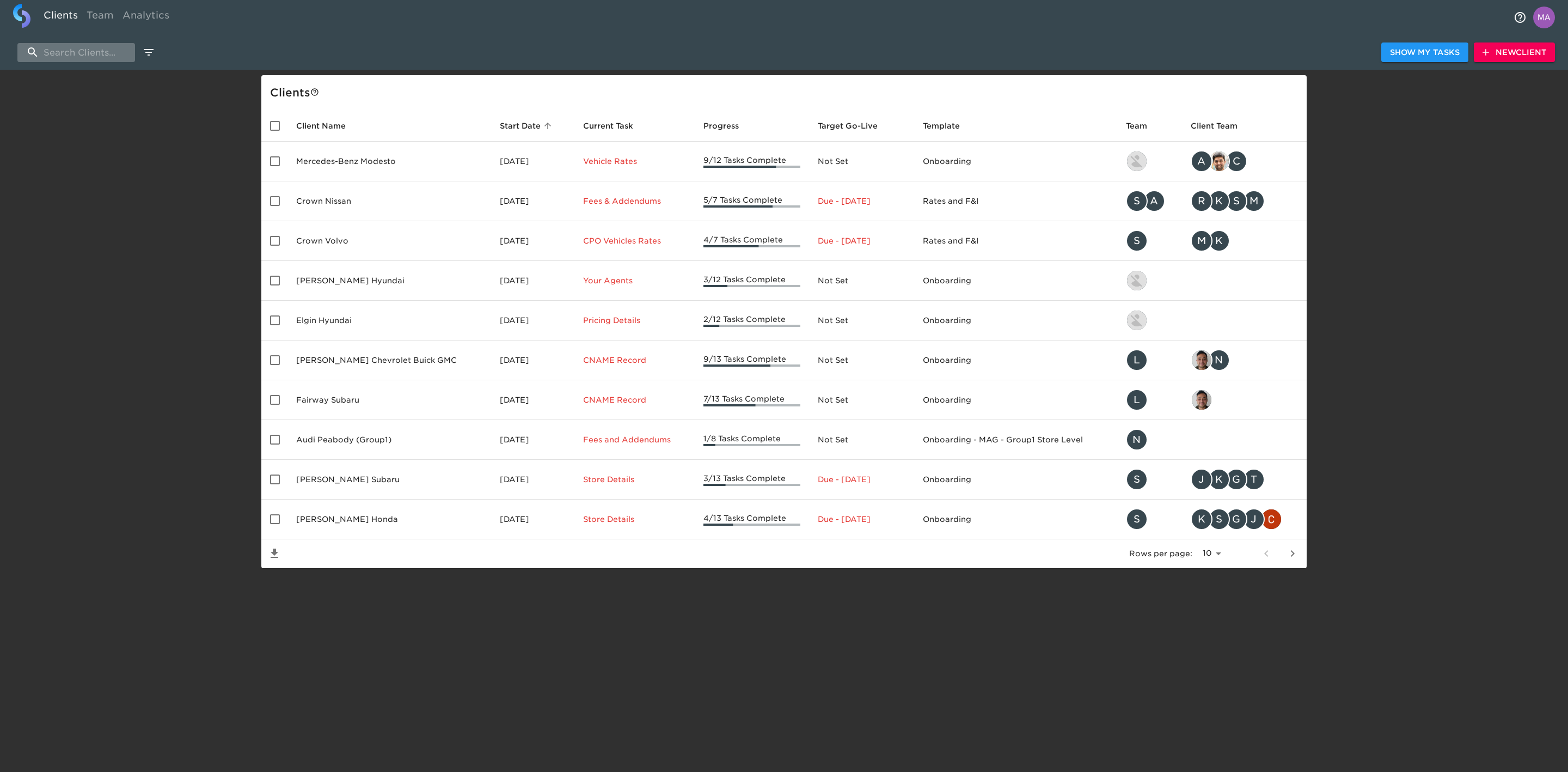
click at [63, 49] on input "search" at bounding box center [76, 52] width 118 height 19
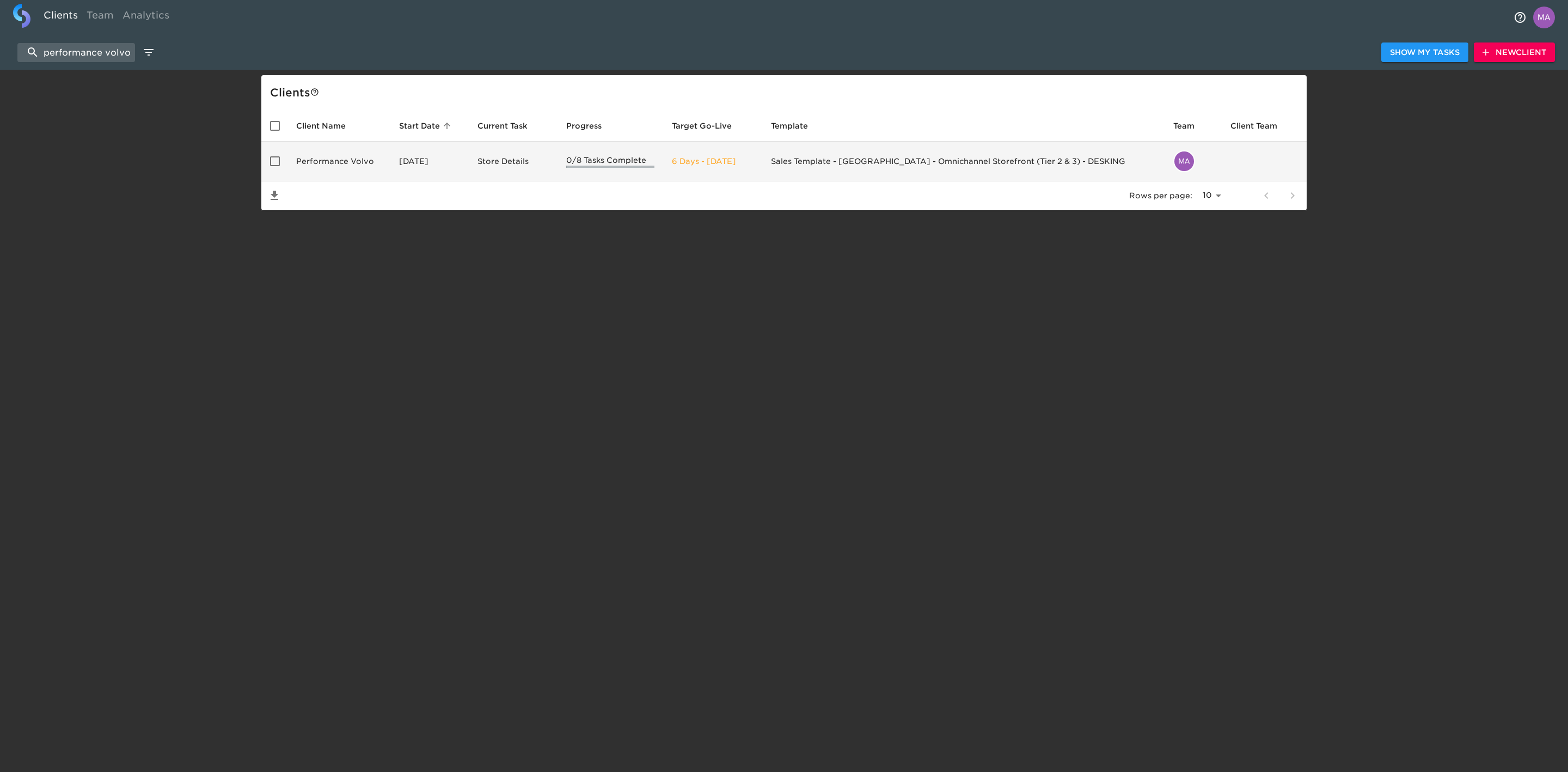
type input "performance volvo"
click at [313, 159] on td "Performance Volvo" at bounding box center [339, 162] width 103 height 40
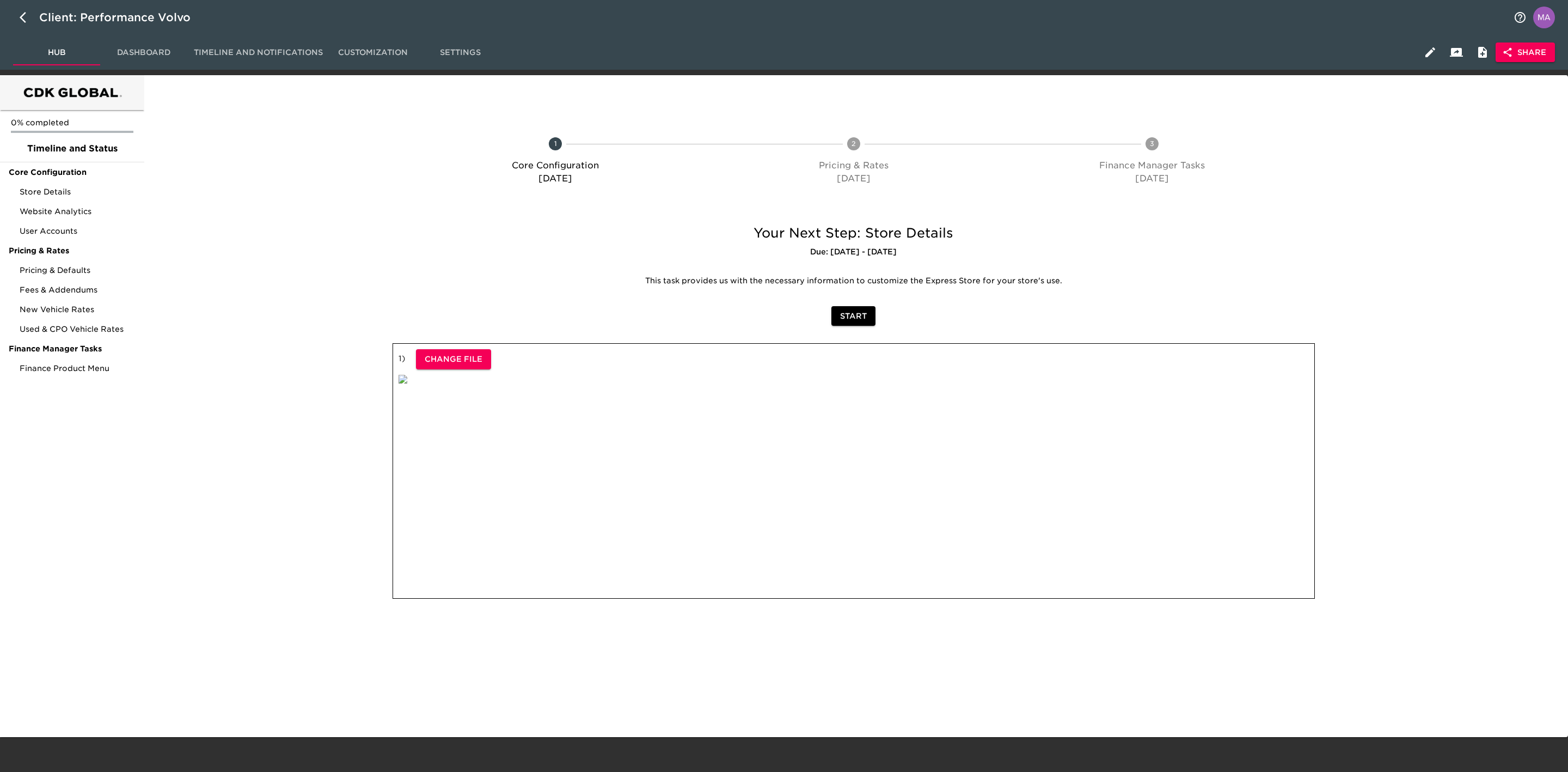
click at [313, 159] on div at bounding box center [264, 164] width 236 height 100
click at [1503, 55] on icon "button" at bounding box center [1508, 52] width 11 height 11
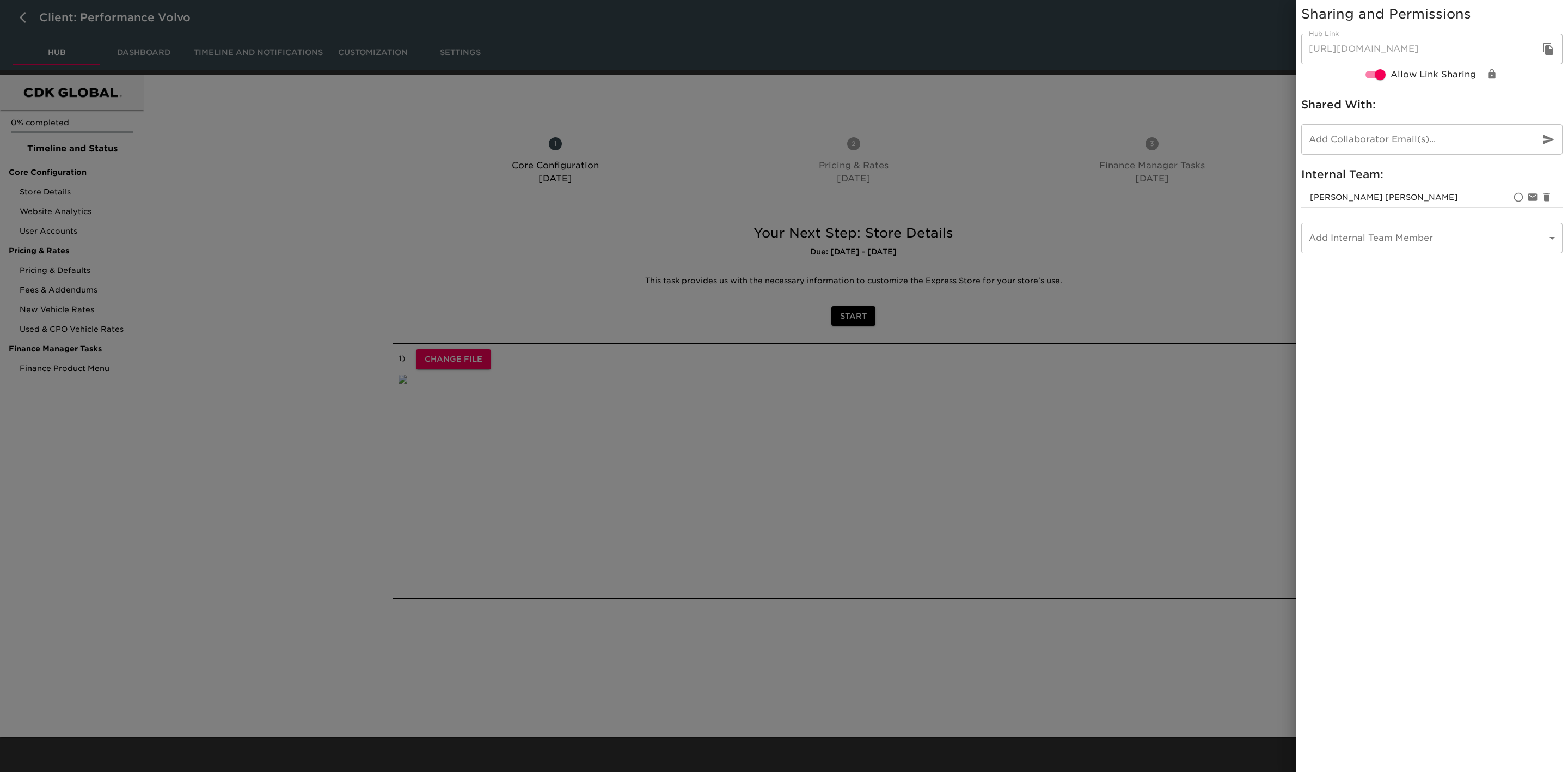
click at [1474, 136] on input "email" at bounding box center [1416, 139] width 230 height 30
paste input "Christianb@Performancetoyotavolvo.com"
type input "Christianb@Performancetoyotavolvo.com"
